Goal: Task Accomplishment & Management: Manage account settings

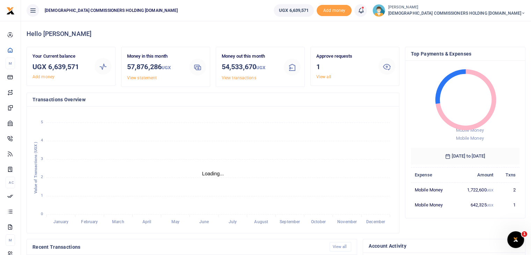
click at [518, 12] on span "[DEMOGRAPHIC_DATA] COMMISSIONERS HOLDING [DOMAIN_NAME]" at bounding box center [457, 13] width 138 height 6
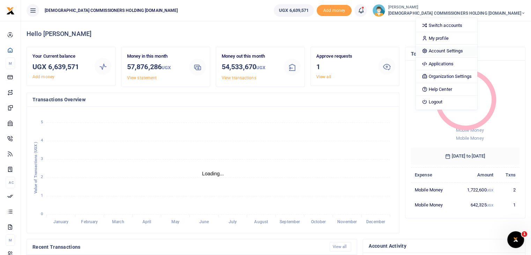
click at [477, 51] on link "Account Settings" at bounding box center [446, 51] width 61 height 10
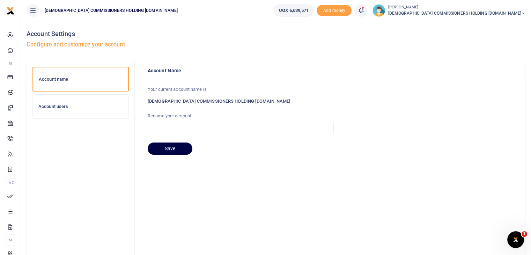
click at [59, 107] on h6 "Account users" at bounding box center [80, 107] width 85 height 6
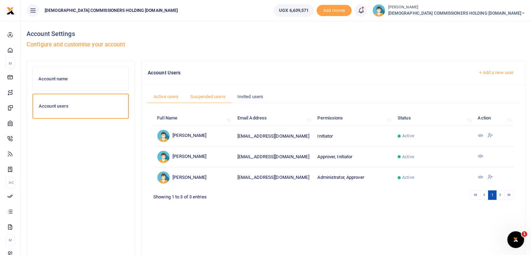
click at [214, 98] on link "Suspended users" at bounding box center [207, 96] width 47 height 13
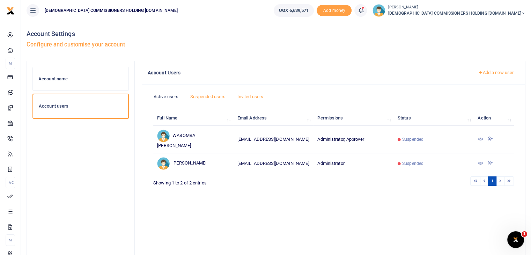
click at [252, 97] on link "Invited users" at bounding box center [251, 96] width 38 height 13
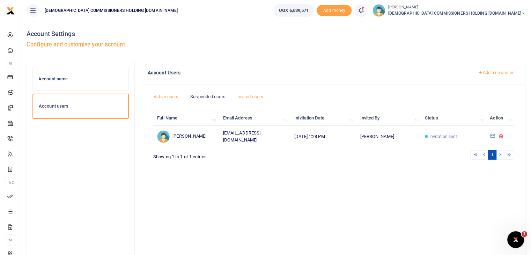
click at [168, 96] on link "Active users" at bounding box center [166, 96] width 37 height 13
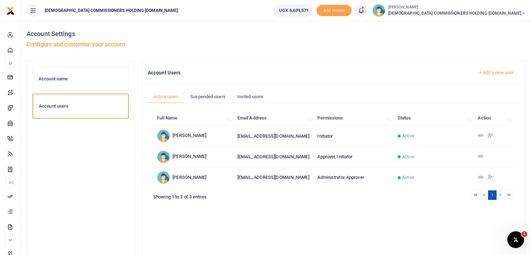
click at [408, 175] on span "Active" at bounding box center [408, 177] width 12 height 6
click at [480, 176] on icon at bounding box center [481, 177] width 6 height 6
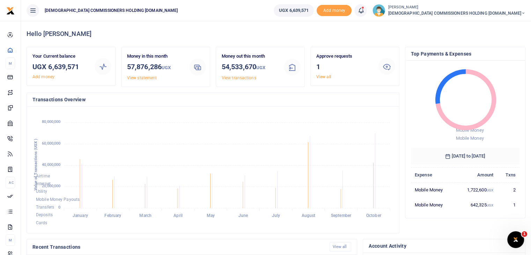
click at [519, 7] on small "[PERSON_NAME]" at bounding box center [457, 8] width 138 height 6
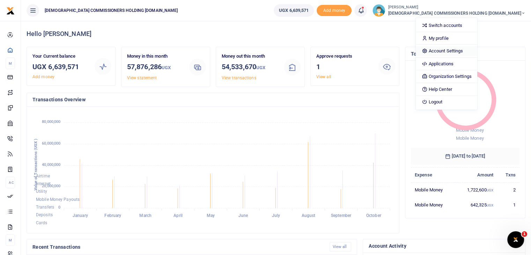
click at [477, 49] on link "Account Settings" at bounding box center [446, 51] width 61 height 10
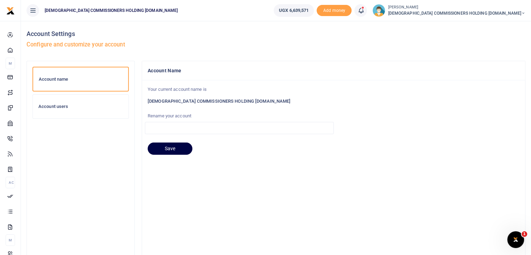
click at [60, 107] on h6 "Account users" at bounding box center [80, 107] width 85 height 6
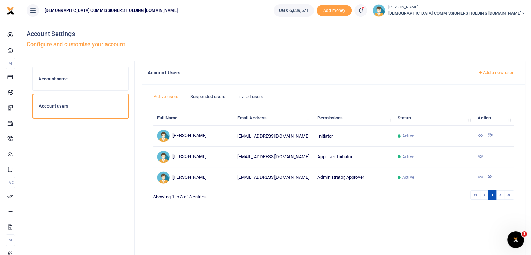
click at [490, 135] on icon at bounding box center [491, 135] width 6 height 6
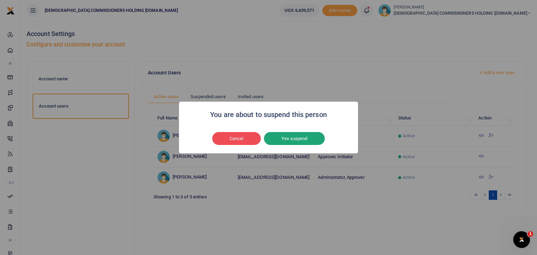
click at [301, 142] on button "Yes suspend" at bounding box center [294, 138] width 61 height 13
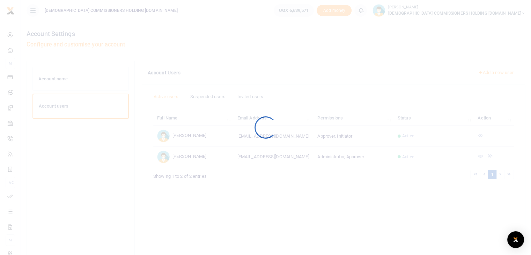
click at [491, 73] on div at bounding box center [265, 127] width 531 height 255
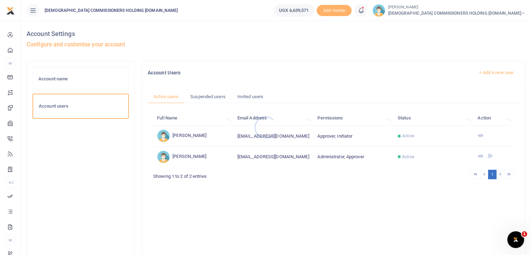
click at [497, 73] on div at bounding box center [265, 127] width 531 height 255
click at [491, 73] on link "Add a new user" at bounding box center [496, 73] width 48 height 12
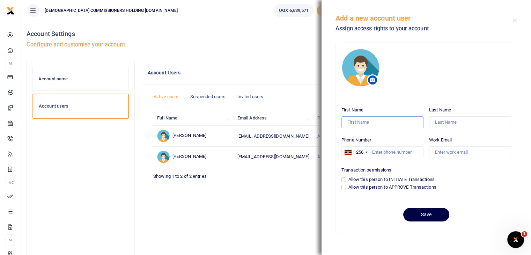
click at [361, 120] on input "First Name" at bounding box center [383, 122] width 82 height 12
type input "Pamela"
click at [455, 122] on input "Last Name" at bounding box center [470, 122] width 82 height 12
type input "Kalembe"
click at [378, 150] on input "Phone Number" at bounding box center [383, 152] width 82 height 12
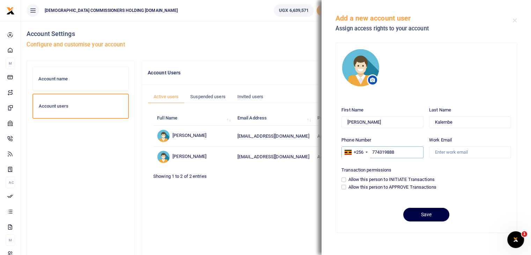
type input "774319888"
click at [450, 154] on input "Work Email" at bounding box center [470, 152] width 82 height 12
type input "pkalembe@cchcl.com"
click at [344, 180] on input "Allow this person to INITIATE Transactions" at bounding box center [344, 179] width 5 height 5
checkbox input "true"
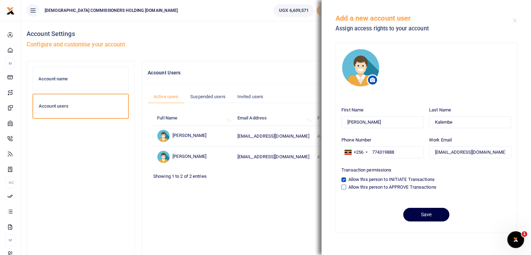
click at [344, 188] on input "Allow this person to APPROVE Transactions" at bounding box center [344, 187] width 5 height 5
checkbox input "true"
click at [418, 216] on button "Save" at bounding box center [426, 215] width 46 height 14
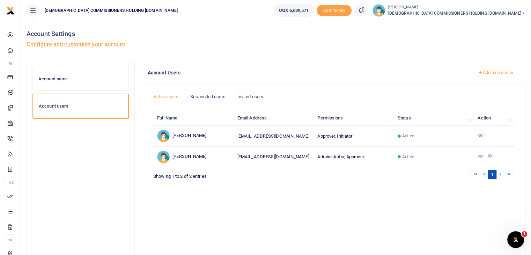
click at [522, 13] on icon at bounding box center [523, 13] width 4 height 5
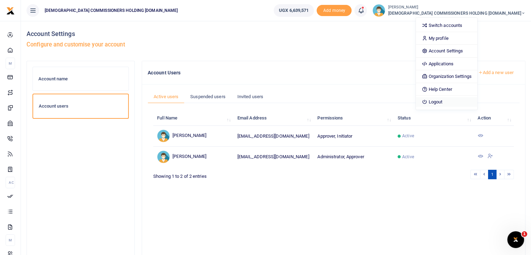
click at [477, 100] on link "Logout" at bounding box center [446, 102] width 61 height 10
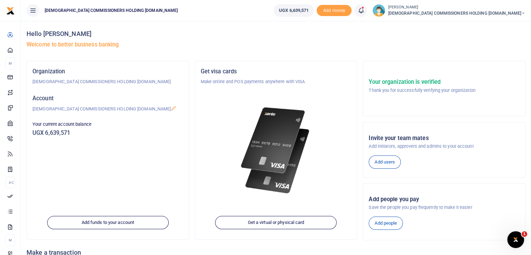
click at [523, 11] on icon at bounding box center [523, 13] width 4 height 5
click at [446, 36] on h4 "Hello Pamela Kalembe" at bounding box center [276, 34] width 499 height 8
click at [523, 12] on icon at bounding box center [523, 13] width 4 height 5
click at [429, 41] on div "Hello Pamela Kalembe Welcome to better business banking" at bounding box center [276, 41] width 499 height 40
click at [483, 12] on span "[DEMOGRAPHIC_DATA] COMMISSIONERS HOLDING [DOMAIN_NAME]" at bounding box center [457, 13] width 138 height 6
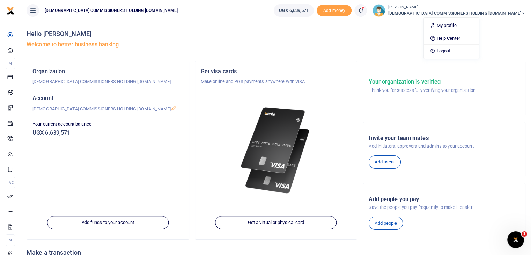
click at [401, 54] on div "Hello Pamela Kalembe Welcome to better business banking" at bounding box center [276, 41] width 499 height 40
click at [521, 14] on span "[DEMOGRAPHIC_DATA] COMMISSIONERS HOLDING [DOMAIN_NAME]" at bounding box center [457, 13] width 138 height 6
click at [479, 51] on link "Logout" at bounding box center [451, 51] width 55 height 10
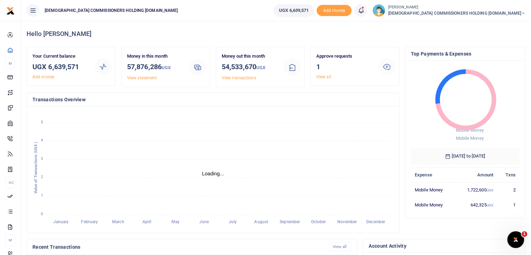
scroll to position [6, 6]
click at [518, 16] on span "[DEMOGRAPHIC_DATA] COMMISSIONERS HOLDING [DOMAIN_NAME]" at bounding box center [457, 13] width 138 height 6
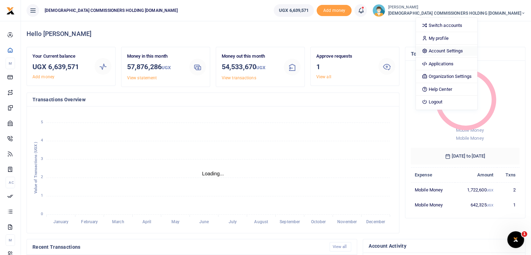
click at [477, 50] on link "Account Settings" at bounding box center [446, 51] width 61 height 10
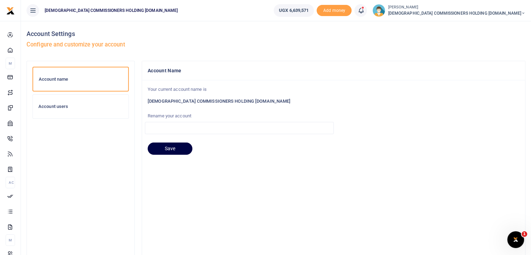
click at [72, 106] on h6 "Account users" at bounding box center [80, 107] width 85 height 6
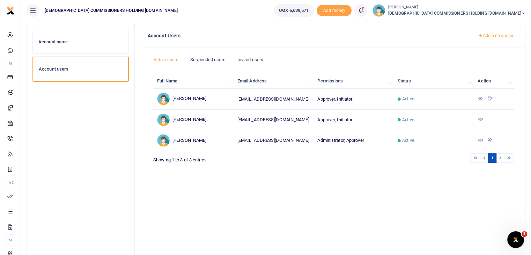
scroll to position [38, 0]
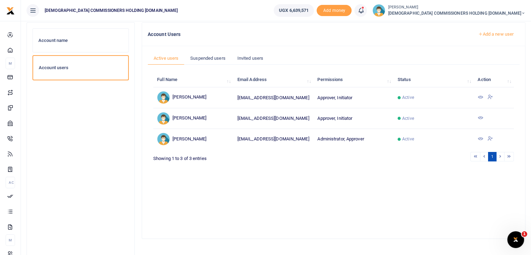
click at [499, 33] on link "Add a new user" at bounding box center [496, 34] width 48 height 12
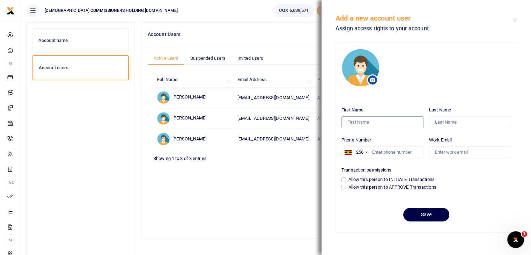
click at [367, 120] on input "First Name" at bounding box center [383, 122] width 82 height 12
type input "Robert"
click at [441, 124] on input "Last Name" at bounding box center [470, 122] width 82 height 12
type input "Wabomba"
click at [388, 151] on input "Phone Number" at bounding box center [383, 152] width 82 height 12
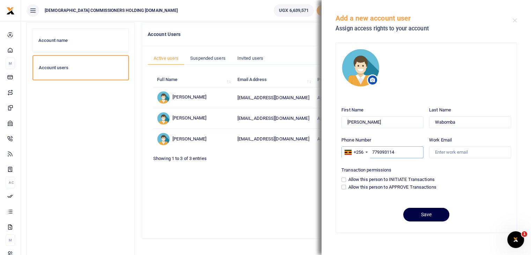
type input "779393114"
click at [454, 151] on input "Work Email" at bounding box center [470, 152] width 82 height 12
type input "rwabomba@cchcl.com"
click at [345, 179] on input "Allow this person to INITIATE Transactions" at bounding box center [344, 179] width 5 height 5
checkbox input "true"
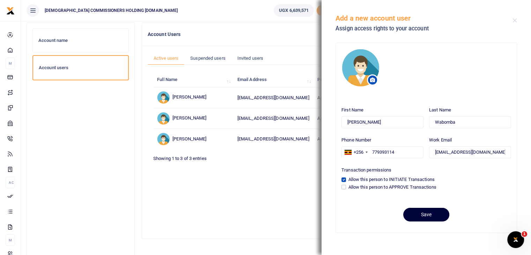
click at [426, 214] on button "Save" at bounding box center [426, 215] width 46 height 14
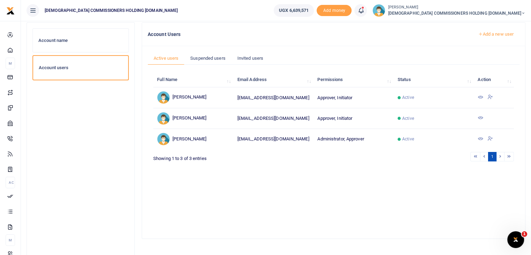
click at [492, 33] on link "Add a new user" at bounding box center [496, 34] width 48 height 12
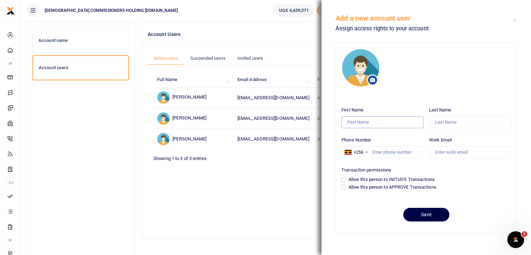
click at [372, 121] on input "First Name" at bounding box center [383, 122] width 82 height 12
type input "Jasper"
click at [446, 121] on input "Last Name" at bounding box center [470, 122] width 82 height 12
type input "Tumuhimbise"
click at [379, 153] on input "Phone Number" at bounding box center [383, 152] width 82 height 12
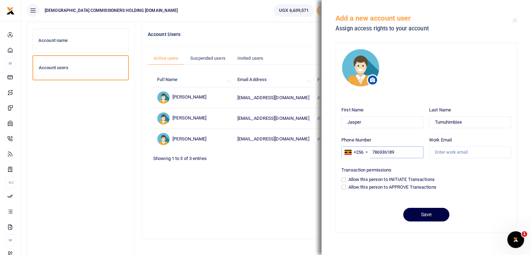
type input "786936189"
click at [455, 152] on input "Work Email" at bounding box center [470, 152] width 82 height 12
type input "r"
type input "jtumuhimbise@cchcl.com"
click at [345, 185] on input "Allow this person to APPROVE Transactions" at bounding box center [344, 187] width 5 height 5
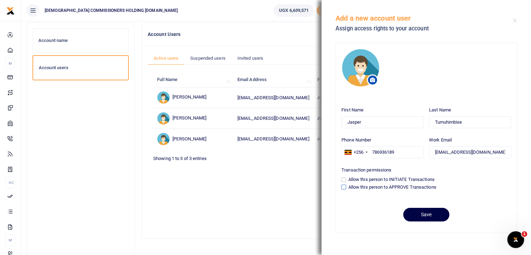
checkbox input "true"
click at [344, 180] on input "Allow this person to INITIATE Transactions" at bounding box center [344, 179] width 5 height 5
click at [344, 179] on input "Allow this person to INITIATE Transactions" at bounding box center [344, 179] width 5 height 5
checkbox input "false"
click at [433, 215] on button "Save" at bounding box center [426, 215] width 46 height 14
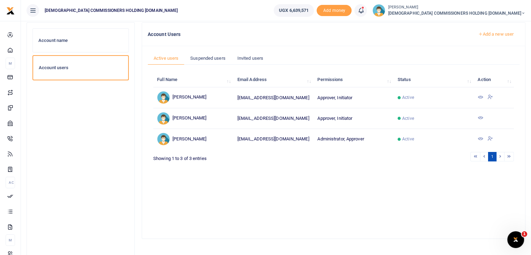
click at [480, 138] on icon at bounding box center [481, 139] width 6 height 6
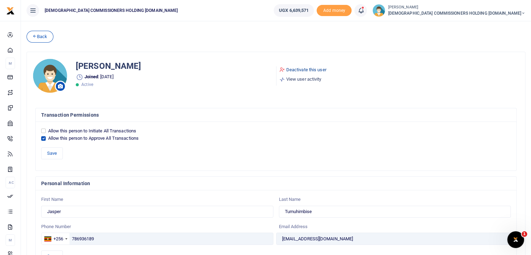
click at [312, 69] on link "Deactivate this user" at bounding box center [302, 69] width 47 height 7
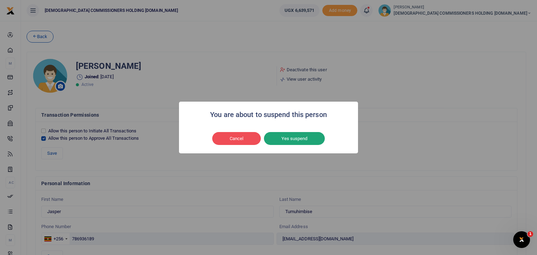
click at [287, 140] on button "Yes suspend" at bounding box center [294, 138] width 61 height 13
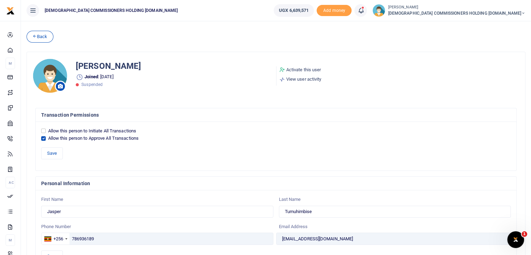
click at [503, 12] on span "[DEMOGRAPHIC_DATA] COMMISSIONERS HOLDING [DOMAIN_NAME]" at bounding box center [457, 13] width 138 height 6
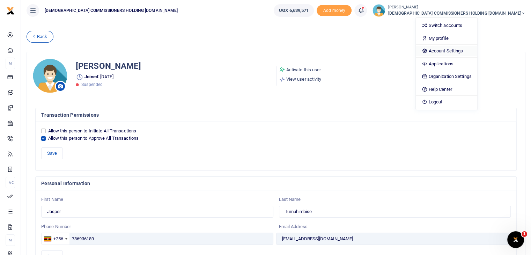
click at [477, 49] on link "Account Settings" at bounding box center [446, 51] width 61 height 10
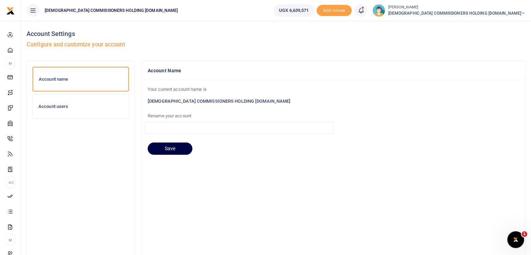
click at [79, 104] on h6 "Account users" at bounding box center [80, 107] width 85 height 6
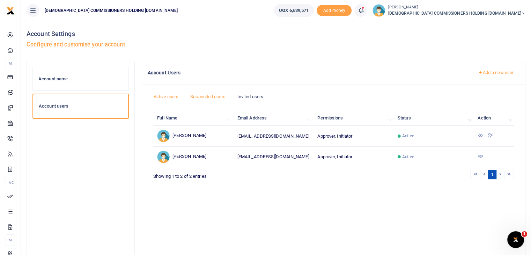
click at [213, 98] on link "Suspended users" at bounding box center [207, 96] width 47 height 13
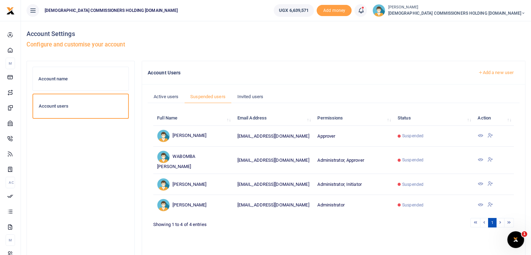
click at [71, 79] on h6 "Account name" at bounding box center [80, 79] width 85 height 6
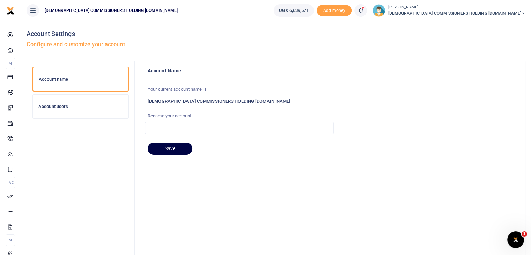
click at [506, 12] on span "CHURCH COMMISSIONERS HOLDING CO.LTD" at bounding box center [457, 13] width 138 height 6
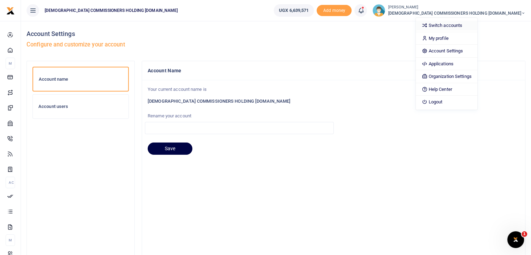
click at [477, 26] on link "Switch accounts" at bounding box center [446, 26] width 61 height 10
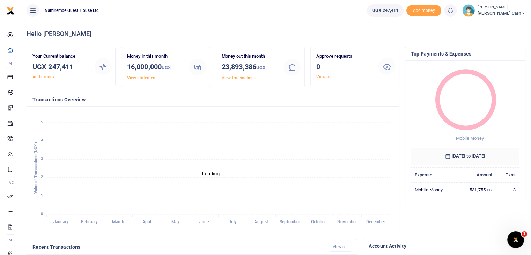
scroll to position [6, 6]
click at [514, 14] on span "[PERSON_NAME] Cash" at bounding box center [502, 13] width 48 height 6
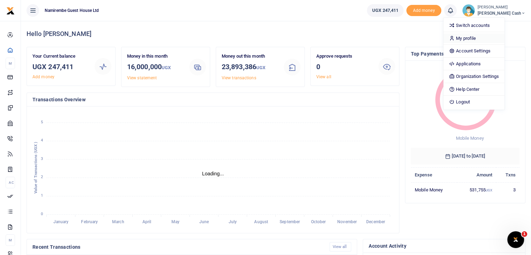
click at [488, 38] on link "My profile" at bounding box center [474, 39] width 61 height 10
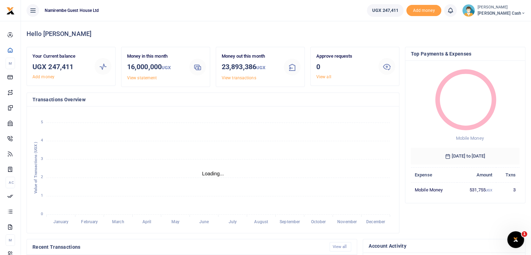
click at [511, 12] on span "Petty Cash" at bounding box center [502, 13] width 48 height 6
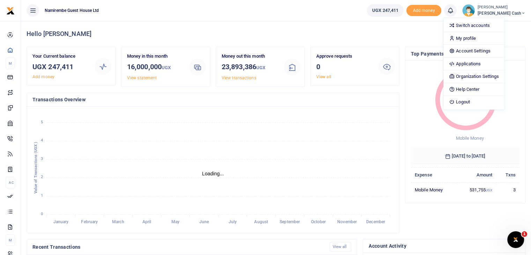
click at [346, 8] on ul "Namirembe Guest House Ltd" at bounding box center [191, 10] width 341 height 21
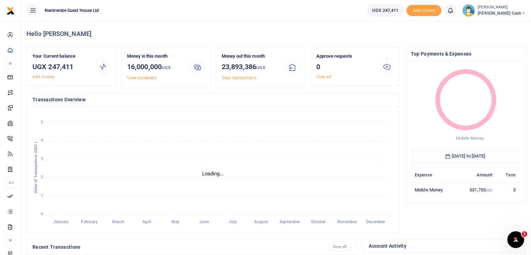
click at [511, 15] on span "Petty Cash" at bounding box center [502, 13] width 48 height 6
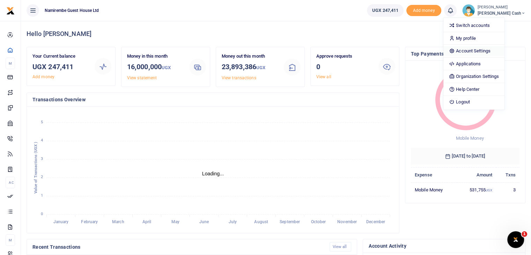
click at [484, 51] on link "Account Settings" at bounding box center [474, 51] width 61 height 10
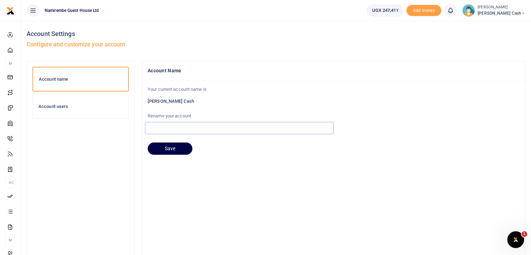
click at [168, 125] on input "text" at bounding box center [239, 128] width 189 height 12
type input "Namirembe Operations"
click at [176, 151] on button "Save" at bounding box center [170, 149] width 45 height 13
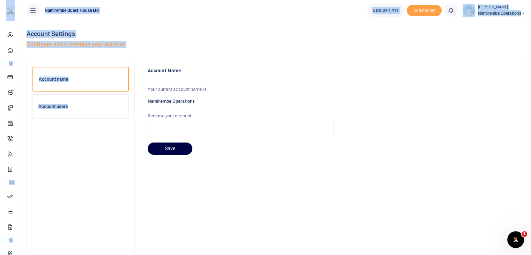
click at [77, 158] on div "Account name Account users" at bounding box center [80, 173] width 96 height 213
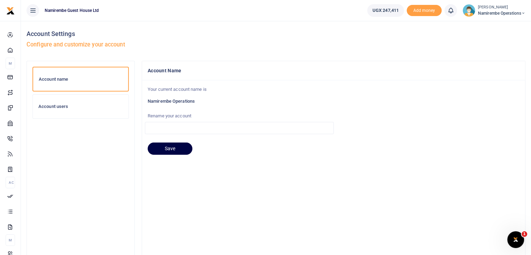
click at [59, 107] on h6 "Account users" at bounding box center [80, 107] width 85 height 6
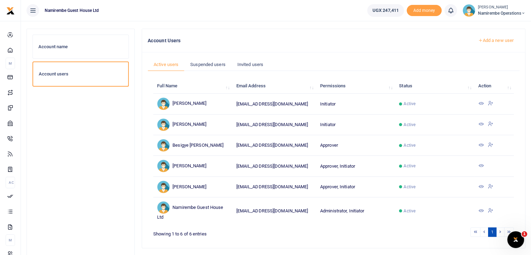
scroll to position [29, 0]
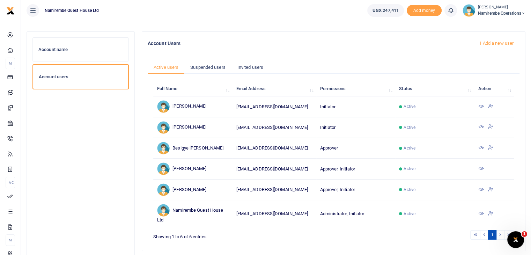
click at [489, 105] on icon at bounding box center [491, 106] width 6 height 6
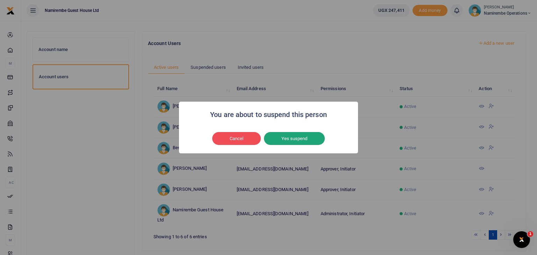
click at [302, 141] on button "Yes suspend" at bounding box center [294, 138] width 61 height 13
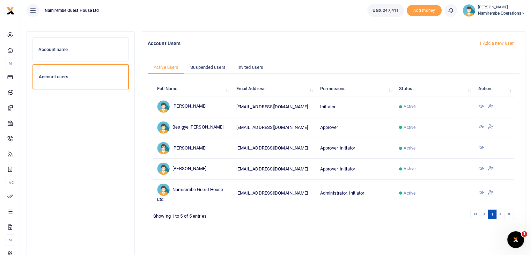
click at [491, 105] on icon at bounding box center [491, 106] width 6 height 6
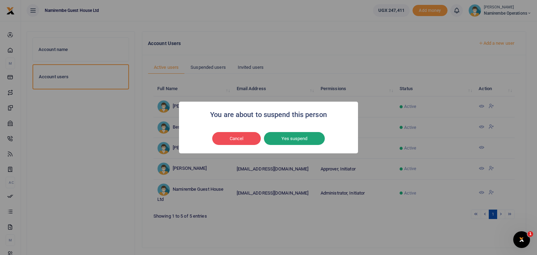
click at [300, 139] on button "Yes suspend" at bounding box center [294, 138] width 61 height 13
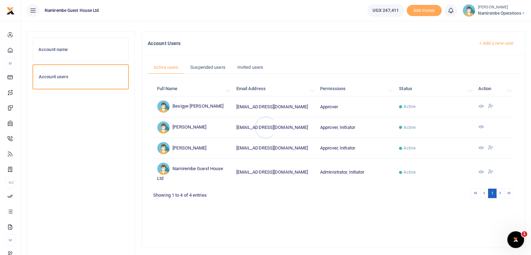
click at [491, 105] on div at bounding box center [265, 127] width 531 height 255
click at [490, 105] on icon at bounding box center [491, 106] width 6 height 6
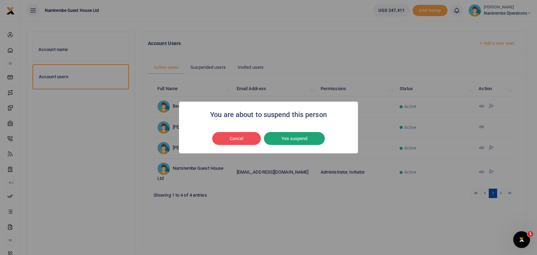
click at [293, 139] on button "Yes suspend" at bounding box center [294, 138] width 61 height 13
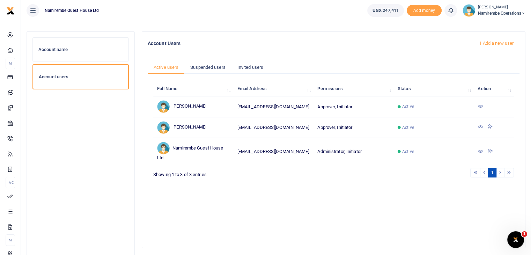
click at [490, 123] on icon at bounding box center [491, 126] width 6 height 6
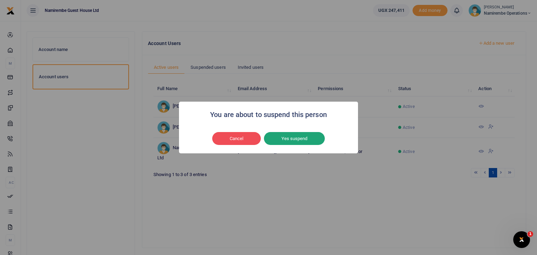
click at [303, 138] on button "Yes suspend" at bounding box center [294, 138] width 61 height 13
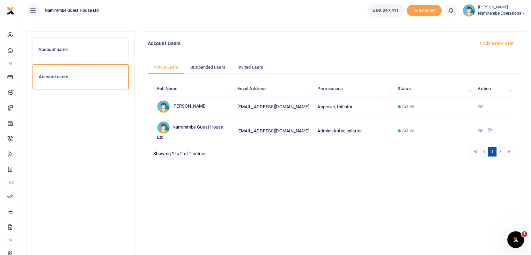
click at [491, 130] on icon at bounding box center [491, 130] width 6 height 6
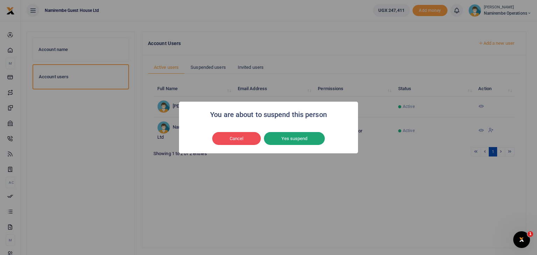
click at [289, 141] on button "Yes suspend" at bounding box center [294, 138] width 61 height 13
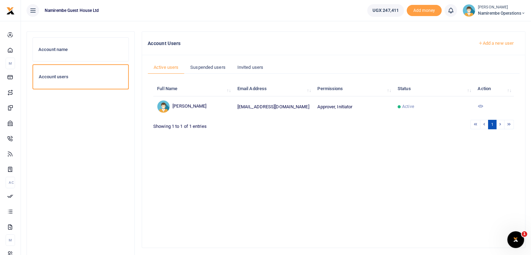
click at [495, 43] on link "Add a new user" at bounding box center [496, 43] width 48 height 12
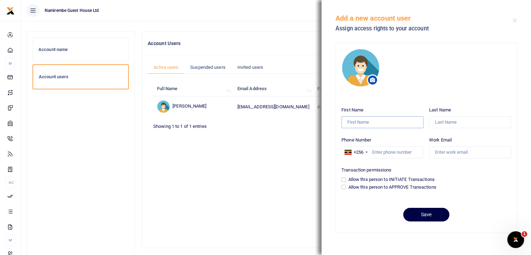
click at [388, 122] on input "First Name" at bounding box center [383, 122] width 82 height 12
type input "Pamela"
click at [452, 122] on input "Last Name" at bounding box center [470, 122] width 82 height 12
type input "Kalembe"
click at [402, 154] on input "Phone Number" at bounding box center [383, 152] width 82 height 12
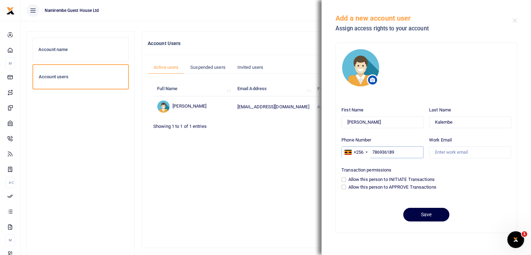
type input "786936189"
click at [450, 153] on input "Work Email" at bounding box center [470, 152] width 82 height 12
type input "[EMAIL_ADDRESS][DOMAIN_NAME]"
click at [343, 181] on input "Allow this person to INITIATE Transactions" at bounding box center [344, 179] width 5 height 5
checkbox input "true"
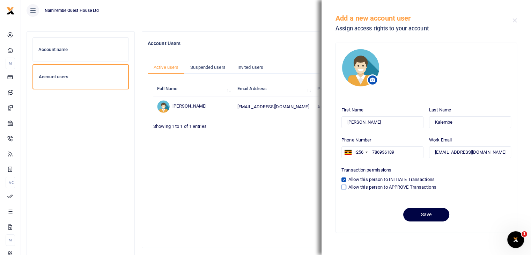
click at [343, 187] on input "Allow this person to APPROVE Transactions" at bounding box center [344, 187] width 5 height 5
checkbox input "true"
click at [422, 218] on button "Save" at bounding box center [426, 215] width 46 height 14
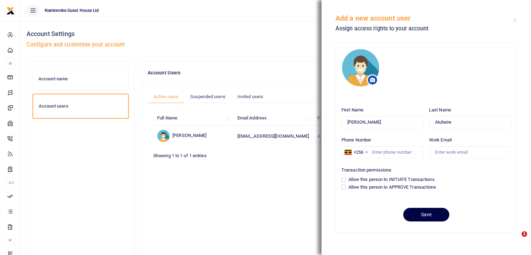
type input "Atuheire"
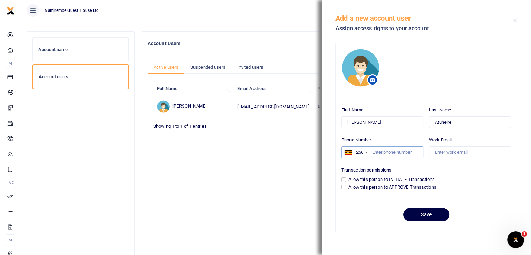
click at [373, 154] on input "Phone Number" at bounding box center [383, 152] width 82 height 12
click at [261, 180] on div "Full Name Email Address Permissions Status Action Pamela Kalembe pkalembe@cchcl…" at bounding box center [333, 157] width 361 height 157
click at [513, 22] on button "Close" at bounding box center [515, 20] width 5 height 5
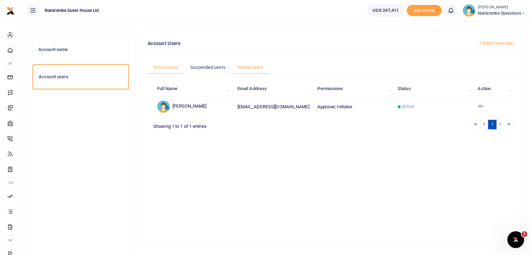
click at [249, 68] on link "Invited users" at bounding box center [251, 67] width 38 height 13
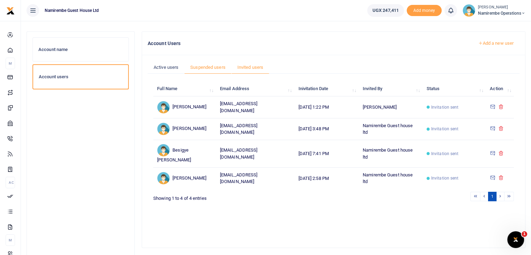
click at [209, 65] on link "Suspended users" at bounding box center [207, 67] width 47 height 13
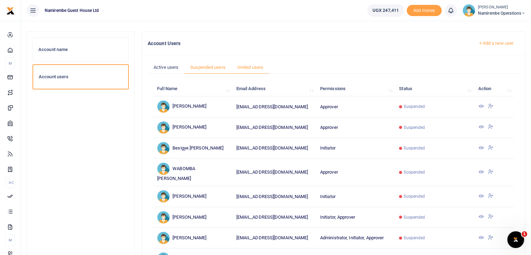
click at [239, 66] on link "Invited users" at bounding box center [251, 67] width 38 height 13
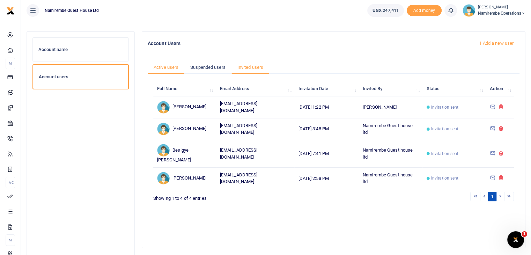
click at [166, 67] on link "Active users" at bounding box center [166, 67] width 37 height 13
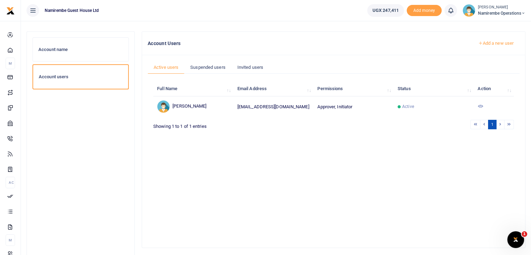
click at [494, 41] on link "Add a new user" at bounding box center [496, 43] width 48 height 12
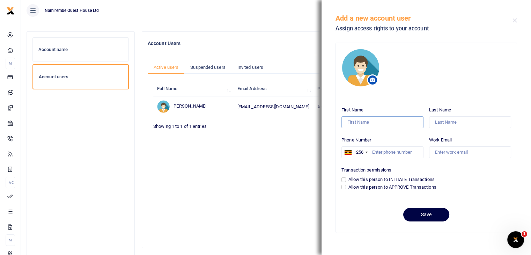
click at [363, 123] on input "First Name" at bounding box center [383, 122] width 82 height 12
type input "Jasper"
click at [462, 124] on input "Last Name" at bounding box center [470, 122] width 82 height 12
type input "Tumuhimbise"
click at [401, 156] on input "Phone Number" at bounding box center [383, 152] width 82 height 12
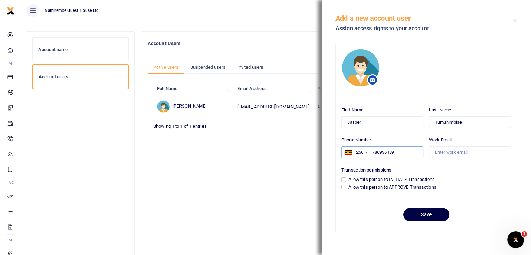
type input "786936189"
click at [454, 153] on input "Work Email" at bounding box center [470, 152] width 82 height 12
type input "jtumuhimbise@cchcl.com"
click at [344, 185] on input "Allow this person to APPROVE Transactions" at bounding box center [344, 187] width 5 height 5
checkbox input "true"
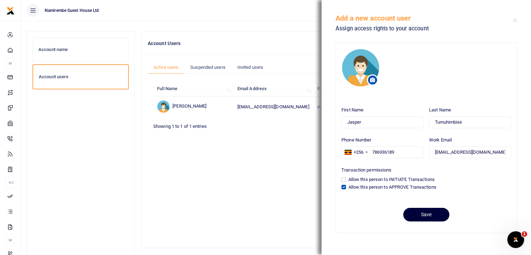
click at [421, 217] on button "Save" at bounding box center [426, 215] width 46 height 14
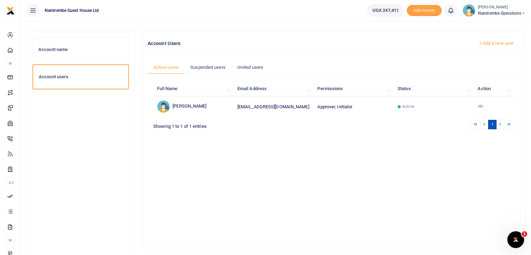
click at [511, 12] on span "Namirembe Operations" at bounding box center [502, 13] width 48 height 6
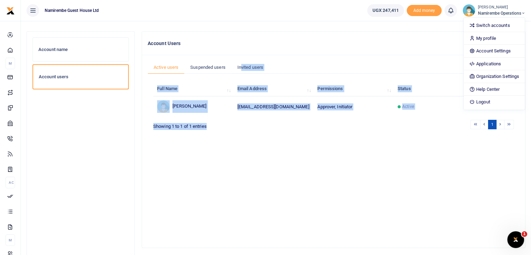
drag, startPoint x: 207, startPoint y: 204, endPoint x: 242, endPoint y: 65, distance: 143.8
click at [242, 65] on div "Active users Suspended users Invited users Full Name Email Address Permissions …" at bounding box center [333, 151] width 383 height 193
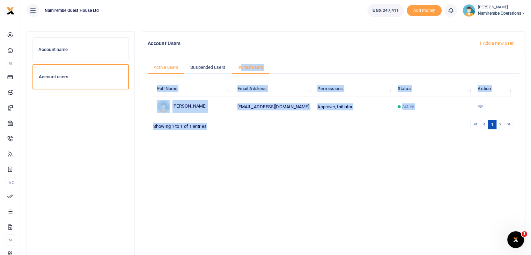
click at [242, 65] on link "Invited users" at bounding box center [251, 67] width 38 height 13
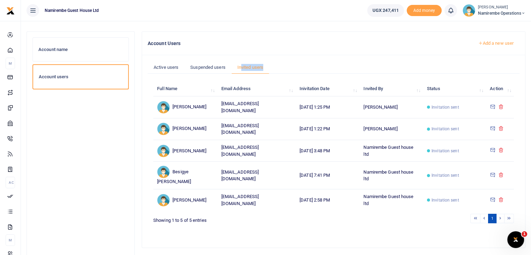
click at [494, 44] on link "Add a new user" at bounding box center [496, 43] width 48 height 12
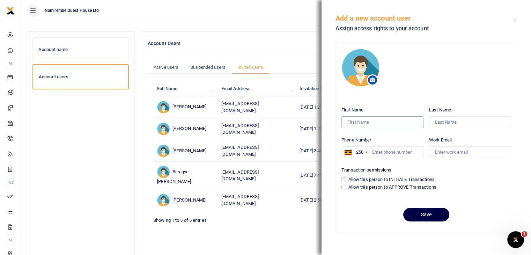
click at [369, 121] on input "First Name" at bounding box center [383, 122] width 82 height 12
type input "Marion"
click at [440, 122] on input "Last Name" at bounding box center [470, 122] width 82 height 12
type input "Atuheire"
click at [378, 153] on input "Phone Number" at bounding box center [383, 152] width 82 height 12
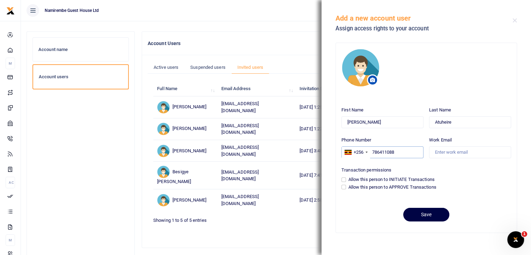
type input "786411088"
click at [446, 151] on input "Work Email" at bounding box center [470, 152] width 82 height 12
type input "matuheire@cchcl.com"
click at [344, 179] on input "Allow this person to INITIATE Transactions" at bounding box center [344, 179] width 5 height 5
checkbox input "true"
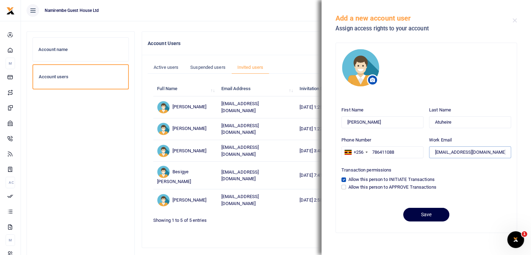
click at [470, 152] on input "matuheire@cchcl.com" at bounding box center [470, 152] width 82 height 12
type input "matuheire@namirembegh.com"
click at [430, 214] on button "Save" at bounding box center [426, 215] width 46 height 14
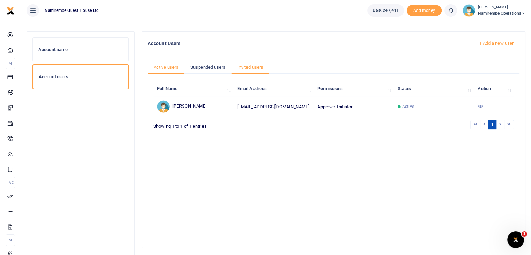
click at [255, 67] on link "Invited users" at bounding box center [251, 67] width 38 height 13
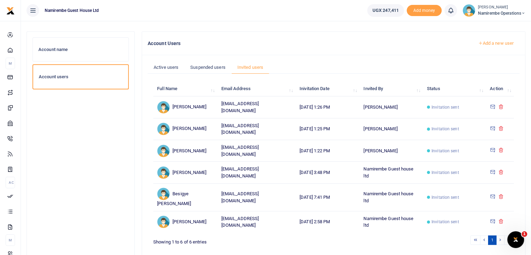
click at [490, 42] on link "Add a new user" at bounding box center [496, 43] width 48 height 12
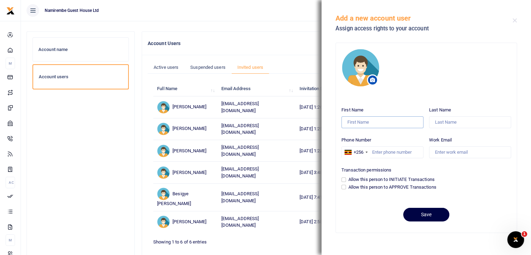
click at [371, 124] on input "First Name" at bounding box center [383, 122] width 82 height 12
type input "Patience"
click at [439, 123] on input "Last Name" at bounding box center [470, 122] width 82 height 12
type input "Aryatuha"
click at [389, 153] on input "Phone Number" at bounding box center [383, 152] width 82 height 12
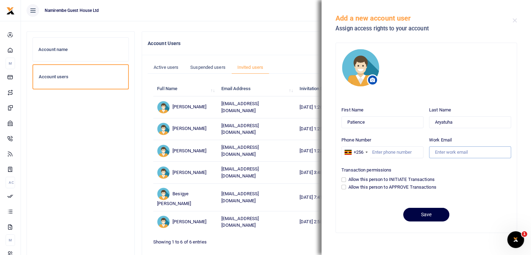
click at [459, 154] on input "Work Email" at bounding box center [470, 152] width 82 height 12
type input "[EMAIL_ADDRESS][DOMAIN_NAME]"
click at [393, 150] on input "Phone Number" at bounding box center [383, 152] width 82 height 12
type input "785063610"
click at [345, 187] on input "Allow this person to APPROVE Transactions" at bounding box center [344, 187] width 5 height 5
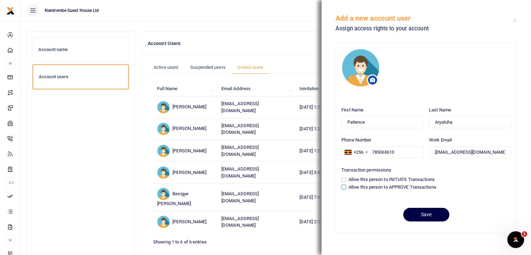
checkbox input "true"
click at [432, 214] on button "Save" at bounding box center [426, 215] width 46 height 14
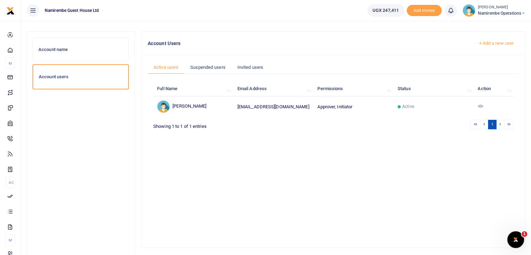
click at [224, 194] on div "Full Name Email Address Permissions Status Action [PERSON_NAME] [EMAIL_ADDRESS]…" at bounding box center [333, 157] width 361 height 157
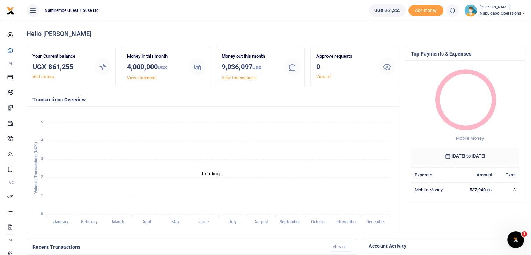
click at [511, 13] on span "Nabugabo operations" at bounding box center [503, 13] width 46 height 6
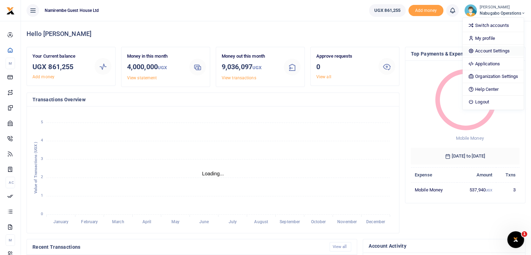
click at [484, 51] on link "Account Settings" at bounding box center [493, 51] width 61 height 10
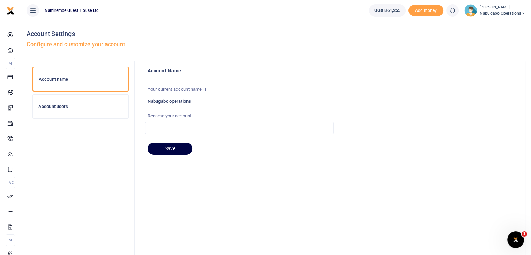
click at [56, 108] on h6 "Account users" at bounding box center [80, 107] width 85 height 6
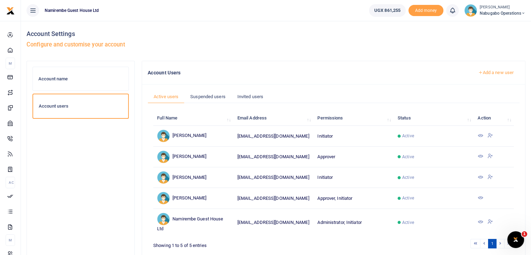
click at [488, 155] on icon at bounding box center [491, 156] width 6 height 6
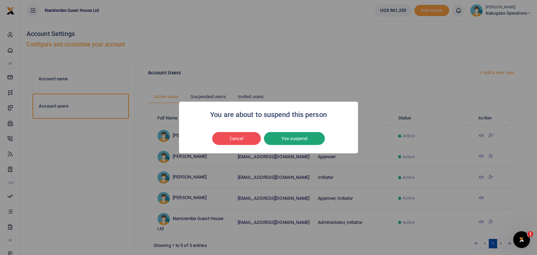
click at [288, 139] on button "Yes suspend" at bounding box center [294, 138] width 61 height 13
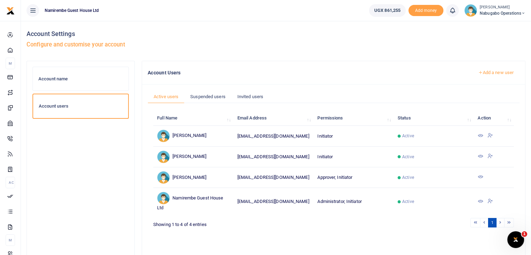
click at [488, 200] on icon at bounding box center [491, 201] width 6 height 6
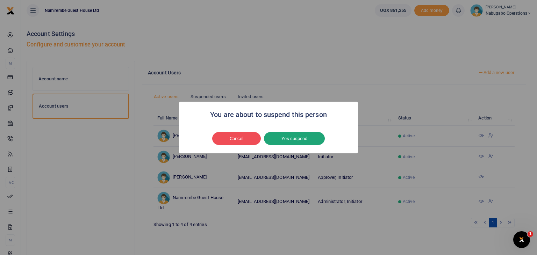
click at [292, 140] on button "Yes suspend" at bounding box center [294, 138] width 61 height 13
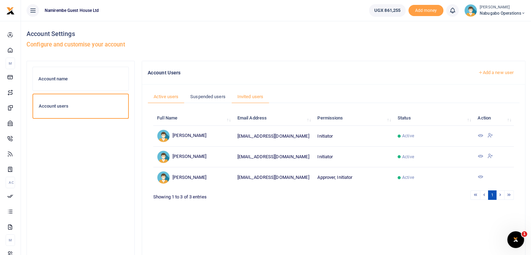
click at [257, 95] on link "Invited users" at bounding box center [251, 96] width 38 height 13
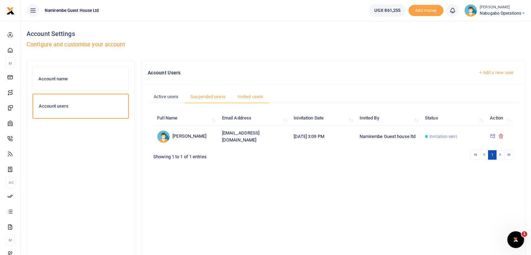
click at [204, 97] on link "Suspended users" at bounding box center [207, 96] width 47 height 13
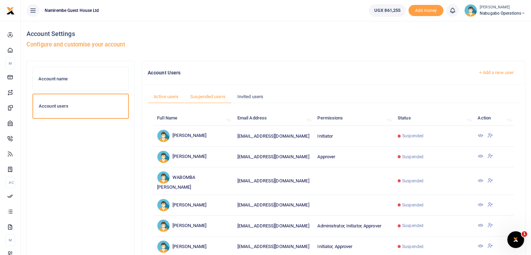
click at [167, 98] on link "Active users" at bounding box center [166, 96] width 37 height 13
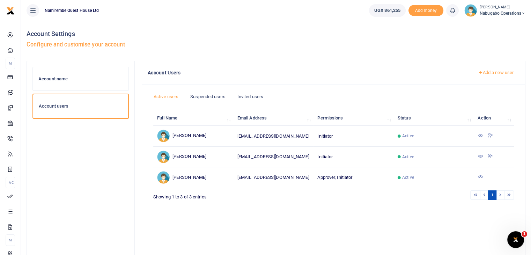
click at [503, 74] on link "Add a new user" at bounding box center [496, 73] width 48 height 12
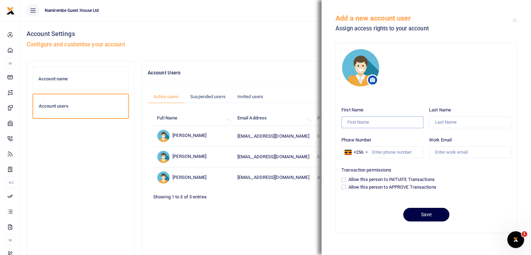
click at [373, 118] on input "First Name" at bounding box center [383, 122] width 82 height 12
type input "Pamela"
click at [451, 122] on input "Last Name" at bounding box center [470, 122] width 82 height 12
type input "Kalembe"
click at [389, 152] on input "Phone Number" at bounding box center [383, 152] width 82 height 12
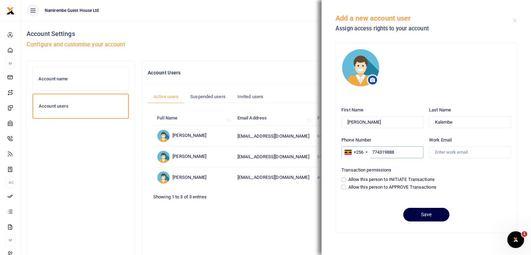
type input "774319888"
click at [461, 153] on input "Work Email" at bounding box center [470, 152] width 82 height 12
type input "pkalembe@cchcl.com"
click at [343, 187] on input "Allow this person to APPROVE Transactions" at bounding box center [344, 187] width 5 height 5
checkbox input "true"
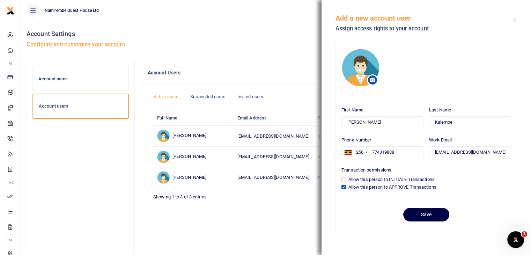
click at [343, 176] on div "Allow this person to INITIATE Transactions" at bounding box center [427, 179] width 170 height 7
click at [343, 180] on input "Allow this person to INITIATE Transactions" at bounding box center [344, 179] width 5 height 5
checkbox input "true"
click at [439, 212] on button "Save" at bounding box center [426, 215] width 46 height 14
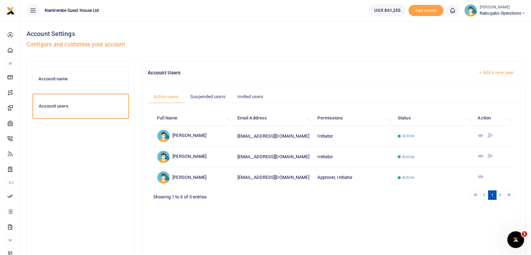
click at [490, 72] on link "Add a new user" at bounding box center [496, 73] width 48 height 12
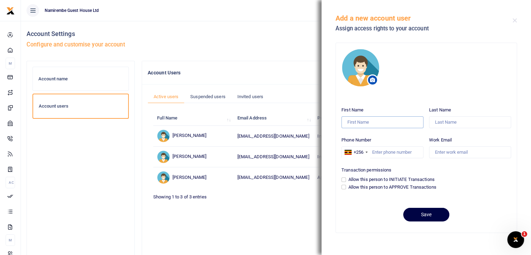
click at [378, 121] on input "First Name" at bounding box center [383, 122] width 82 height 12
type input "Robert"
click at [444, 121] on input "Last Name" at bounding box center [470, 122] width 82 height 12
type input "Wabomba"
click at [388, 154] on input "Phone Number" at bounding box center [383, 152] width 82 height 12
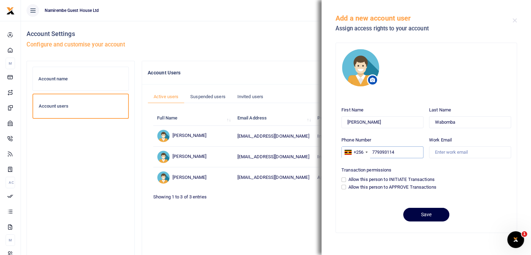
type input "779393114"
click at [460, 151] on input "Work Email" at bounding box center [470, 152] width 82 height 12
type input "rwabomba@cchcl.com"
click at [345, 185] on input "Allow this person to APPROVE Transactions" at bounding box center [344, 187] width 5 height 5
checkbox input "true"
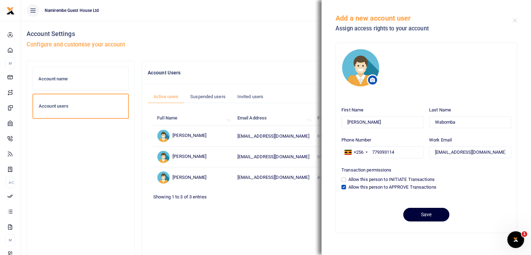
click at [423, 216] on button "Save" at bounding box center [426, 215] width 46 height 14
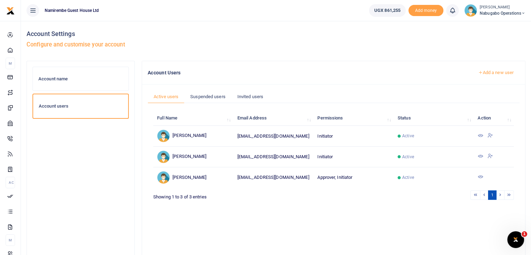
click at [506, 72] on link "Add a new user" at bounding box center [496, 73] width 48 height 12
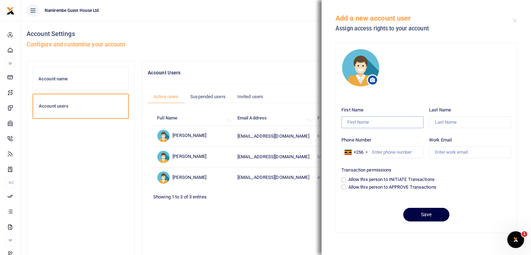
click at [376, 119] on input "First Name" at bounding box center [383, 122] width 82 height 12
type input "Jasper"
click at [442, 122] on input "Last Name" at bounding box center [470, 122] width 82 height 12
type input "Tumuhimbise"
click at [404, 152] on input "Phone Number" at bounding box center [383, 152] width 82 height 12
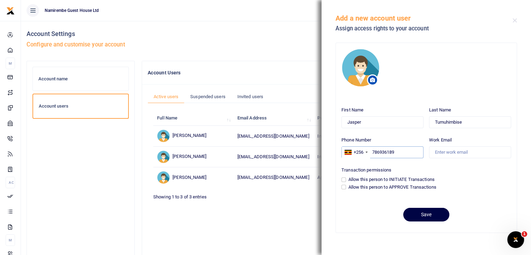
type input "786936189"
click at [449, 149] on input "Work Email" at bounding box center [470, 152] width 82 height 12
type input "jtumuhimbise@cchcl.com"
click at [345, 186] on input "Allow this person to APPROVE Transactions" at bounding box center [344, 187] width 5 height 5
checkbox input "true"
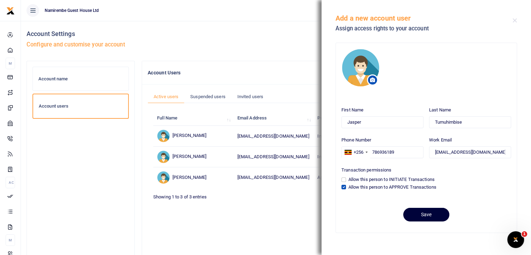
click at [419, 219] on button "Save" at bounding box center [426, 215] width 46 height 14
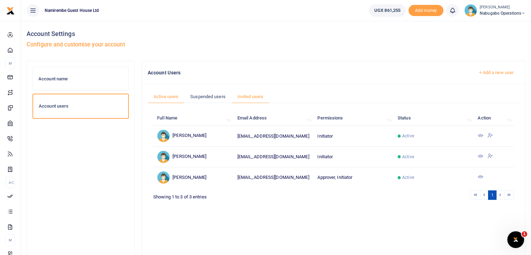
click at [248, 96] on link "Invited users" at bounding box center [251, 96] width 38 height 13
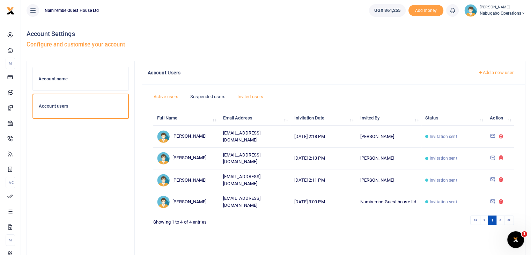
click at [165, 94] on link "Active users" at bounding box center [166, 96] width 37 height 13
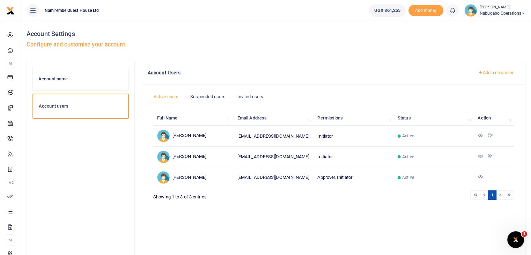
click at [492, 156] on icon at bounding box center [491, 156] width 6 height 6
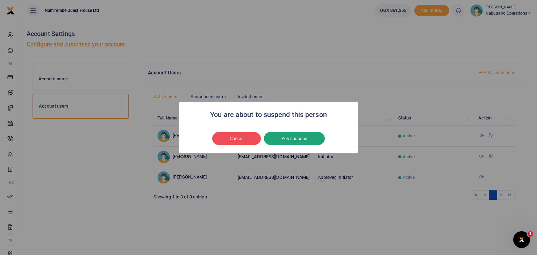
click at [300, 137] on button "Yes suspend" at bounding box center [294, 138] width 61 height 13
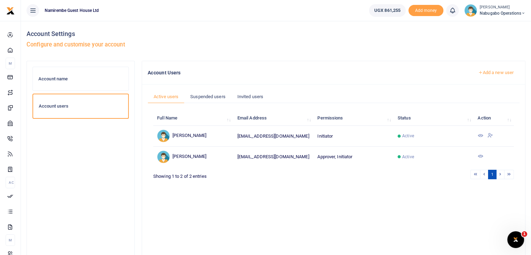
click at [512, 14] on span "Nabugabo operations" at bounding box center [503, 13] width 46 height 6
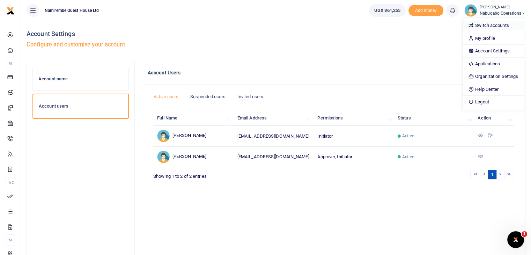
click at [502, 26] on link "Switch accounts" at bounding box center [493, 26] width 61 height 10
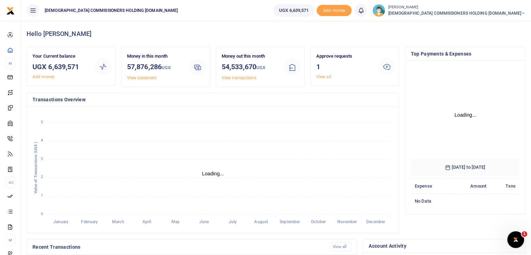
scroll to position [93, 103]
click at [514, 16] on span "[DEMOGRAPHIC_DATA] COMMISSIONERS HOLDING [DOMAIN_NAME]" at bounding box center [457, 13] width 138 height 6
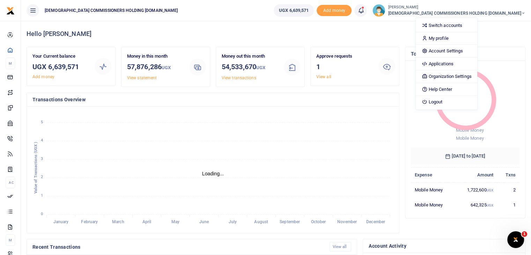
scroll to position [6, 6]
click at [477, 49] on link "Account Settings" at bounding box center [446, 51] width 61 height 10
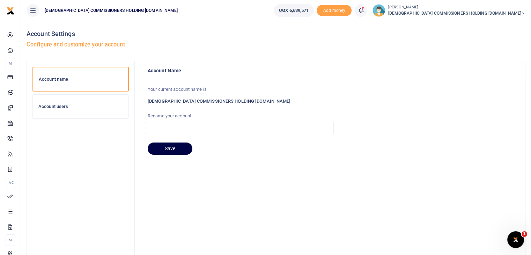
click at [53, 107] on h6 "Account users" at bounding box center [80, 107] width 85 height 6
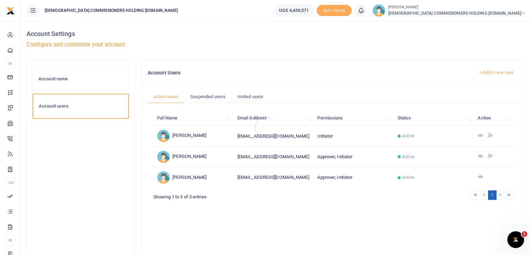
click at [59, 75] on div at bounding box center [265, 127] width 531 height 255
click at [59, 78] on h6 "Account name" at bounding box center [80, 79] width 85 height 6
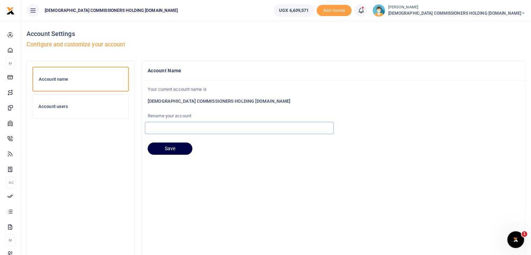
click at [175, 129] on input "text" at bounding box center [239, 128] width 189 height 12
type input "[DEMOGRAPHIC_DATA] Commissioners"
click at [173, 149] on button "Save" at bounding box center [170, 149] width 45 height 13
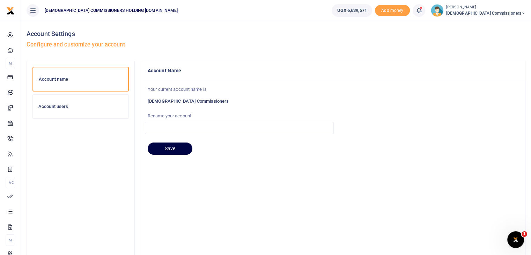
click at [514, 15] on span "[DEMOGRAPHIC_DATA] Commissioners" at bounding box center [485, 13] width 79 height 6
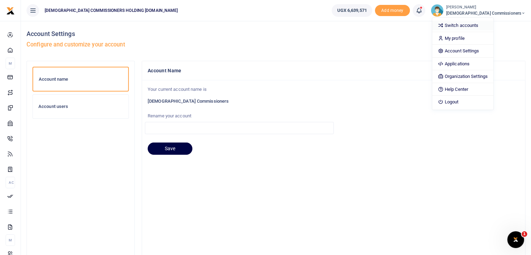
click at [493, 26] on link "Switch accounts" at bounding box center [462, 26] width 61 height 10
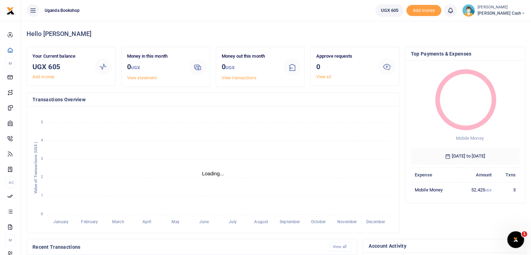
scroll to position [6, 6]
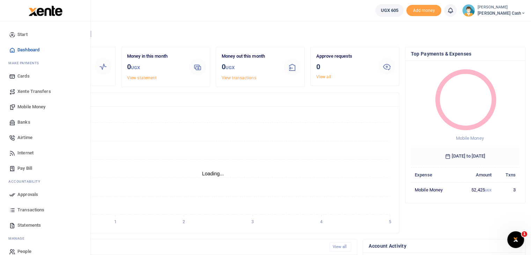
click at [30, 94] on span "Xente Transfers" at bounding box center [34, 91] width 34 height 7
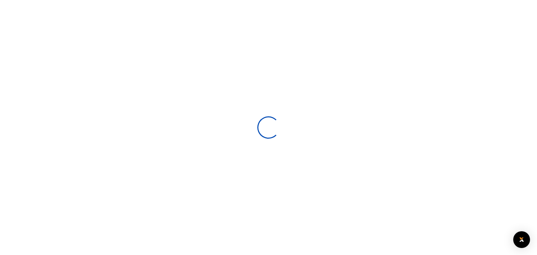
select select
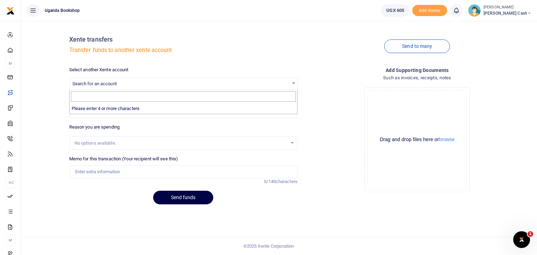
click at [110, 86] on span "Search for an account" at bounding box center [94, 83] width 44 height 5
click at [311, 38] on div "Send to many" at bounding box center [417, 47] width 234 height 40
click at [520, 10] on span "Petty cash" at bounding box center [507, 13] width 48 height 6
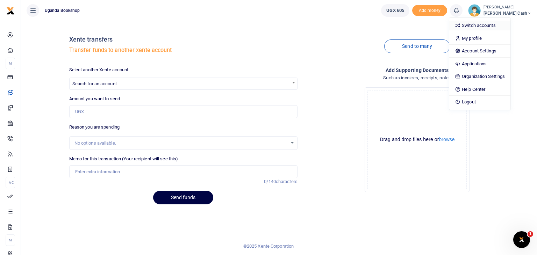
click at [498, 24] on link "Switch accounts" at bounding box center [479, 26] width 61 height 10
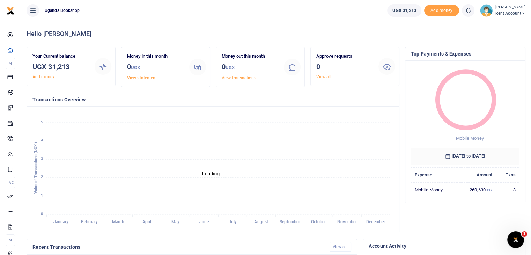
scroll to position [6, 6]
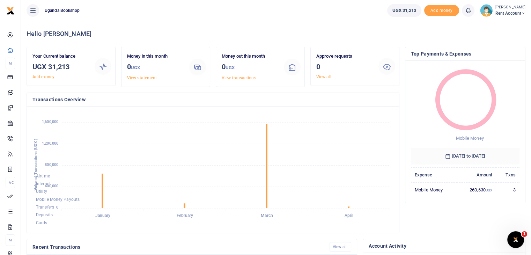
click at [511, 12] on span "Rent account" at bounding box center [511, 13] width 30 height 6
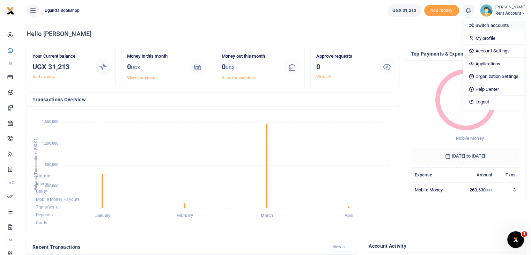
click at [494, 25] on link "Switch accounts" at bounding box center [493, 26] width 61 height 10
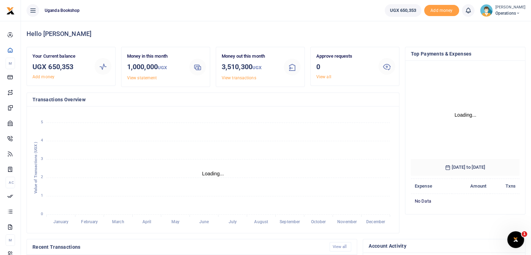
scroll to position [93, 103]
click at [517, 11] on span "Operations" at bounding box center [511, 13] width 30 height 6
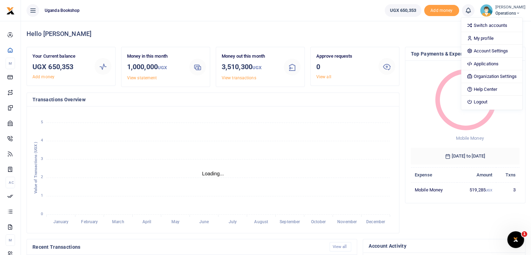
scroll to position [6, 6]
click at [499, 26] on link "Switch accounts" at bounding box center [491, 26] width 61 height 10
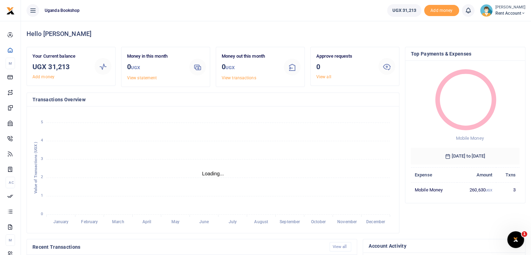
scroll to position [6, 6]
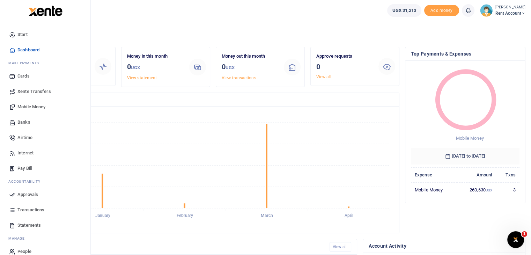
click at [39, 91] on span "Xente Transfers" at bounding box center [34, 91] width 34 height 7
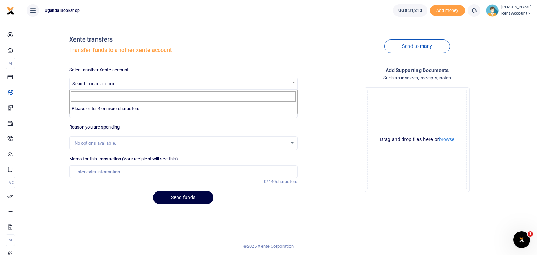
click at [98, 85] on span "Search for an account" at bounding box center [94, 83] width 44 height 5
type input "o"
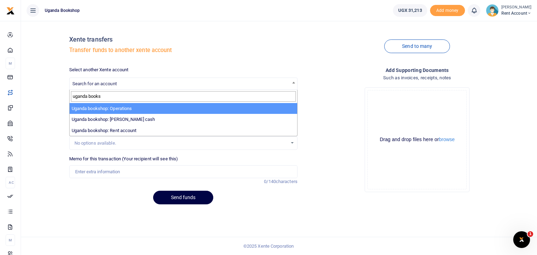
type input "uganda books"
select select "3685"
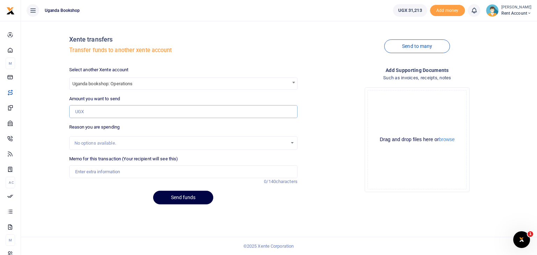
click at [101, 111] on input "Amount you want to send" at bounding box center [183, 111] width 228 height 13
type input "31,213"
click at [118, 171] on input "Memo for this transaction (Your recipient will see this)" at bounding box center [183, 171] width 228 height 13
type input "Transfer to operations account"
click at [191, 199] on button "Send funds" at bounding box center [183, 198] width 60 height 14
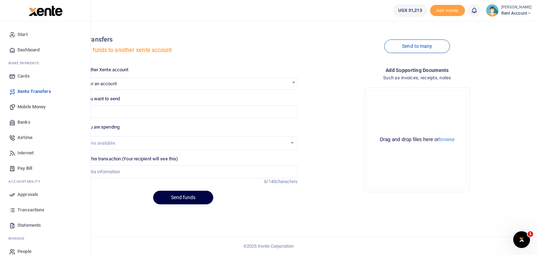
click at [25, 226] on span "Statements" at bounding box center [28, 225] width 23 height 7
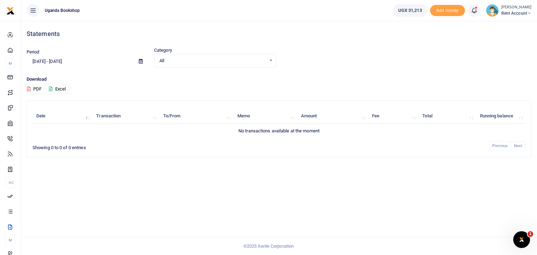
click at [141, 63] on icon at bounding box center [141, 61] width 4 height 5
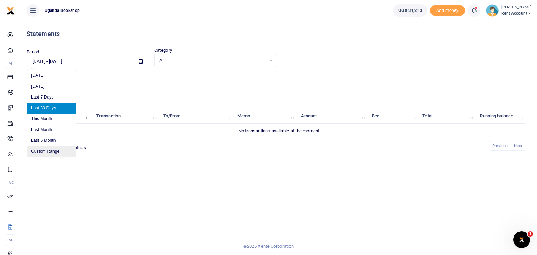
click at [67, 154] on li "Custom Range" at bounding box center [51, 151] width 49 height 11
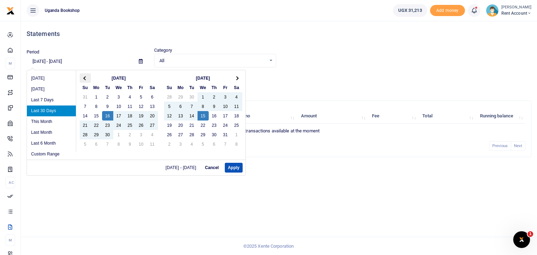
click at [82, 78] on th at bounding box center [85, 77] width 11 height 9
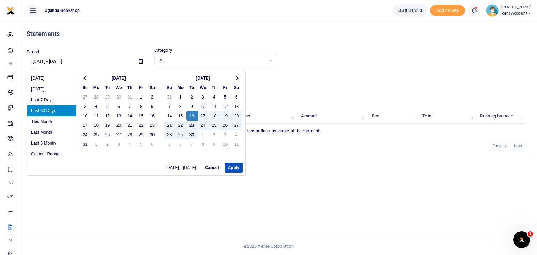
click at [82, 78] on th at bounding box center [85, 77] width 11 height 9
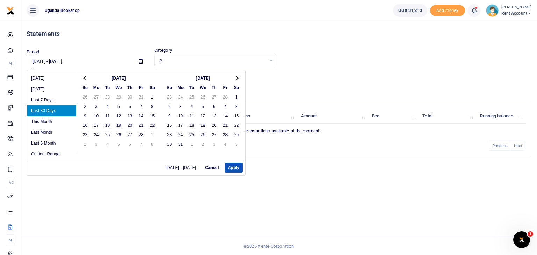
click at [82, 78] on th at bounding box center [85, 77] width 11 height 9
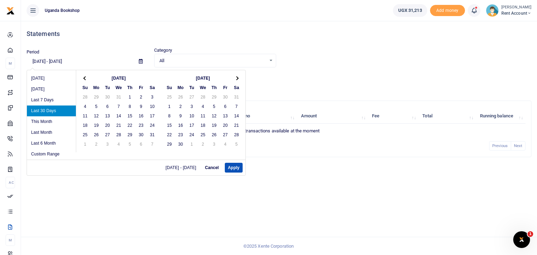
click at [82, 78] on th at bounding box center [85, 77] width 11 height 9
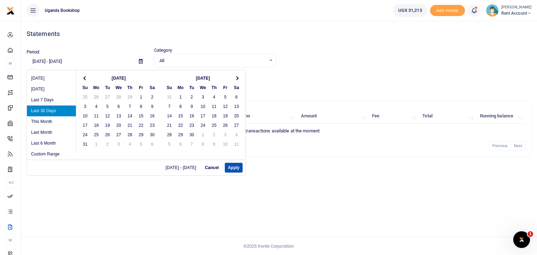
click at [82, 78] on th at bounding box center [85, 77] width 11 height 9
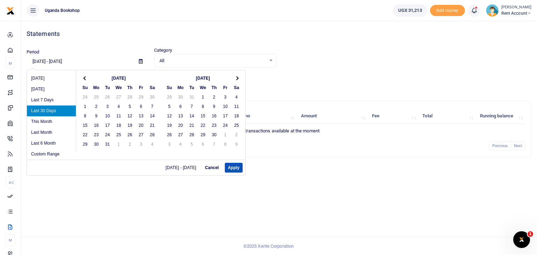
click at [82, 78] on th at bounding box center [85, 77] width 11 height 9
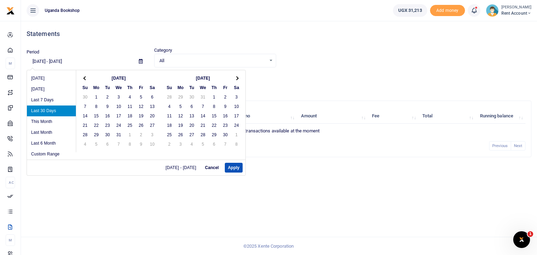
click at [82, 78] on th at bounding box center [85, 77] width 11 height 9
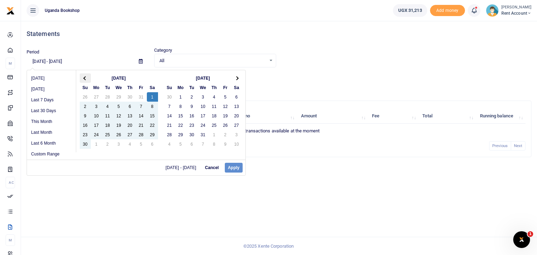
click at [84, 77] on span at bounding box center [85, 78] width 4 height 4
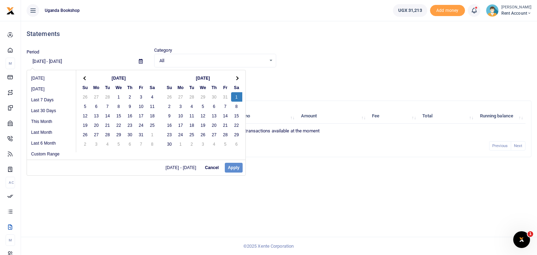
click at [84, 77] on span at bounding box center [85, 78] width 4 height 4
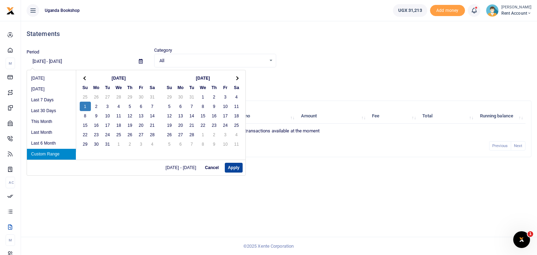
click at [234, 168] on button "Apply" at bounding box center [234, 168] width 18 height 10
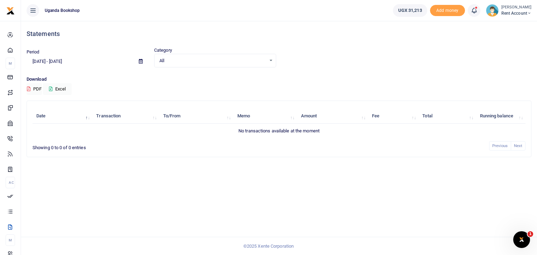
click at [141, 63] on icon at bounding box center [141, 61] width 4 height 5
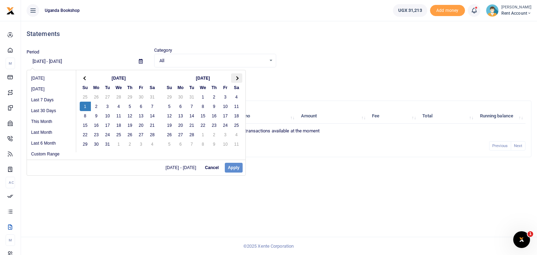
click at [237, 78] on span at bounding box center [236, 78] width 4 height 4
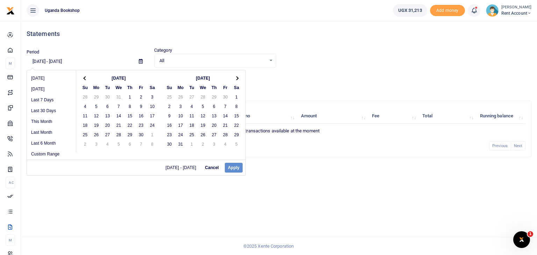
click at [237, 78] on span at bounding box center [236, 78] width 4 height 4
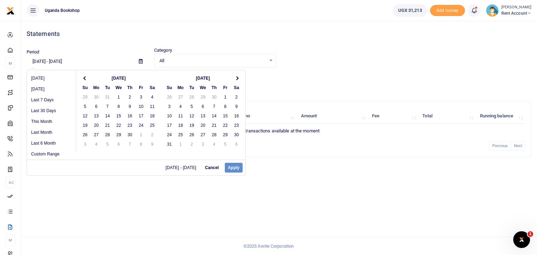
click at [237, 78] on span at bounding box center [236, 78] width 4 height 4
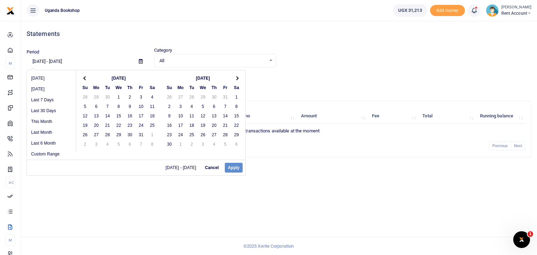
click at [237, 78] on span at bounding box center [236, 78] width 4 height 4
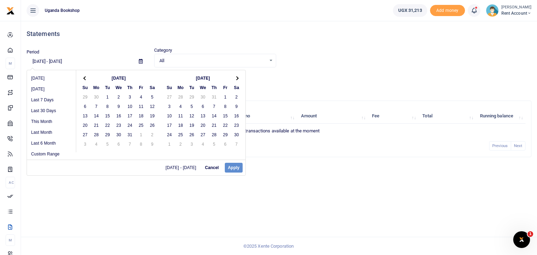
click at [237, 78] on span at bounding box center [236, 78] width 4 height 4
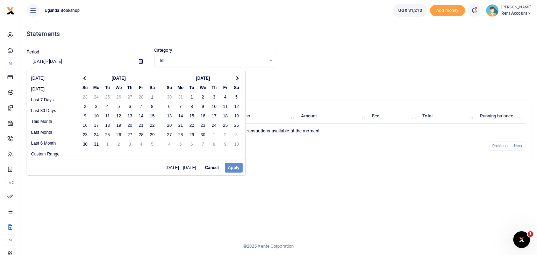
click at [237, 78] on span at bounding box center [236, 78] width 4 height 4
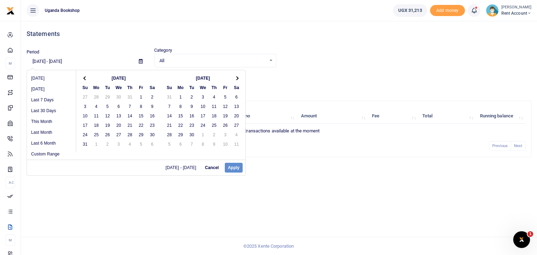
click at [237, 78] on span at bounding box center [236, 78] width 4 height 4
click at [84, 79] on span at bounding box center [85, 78] width 4 height 4
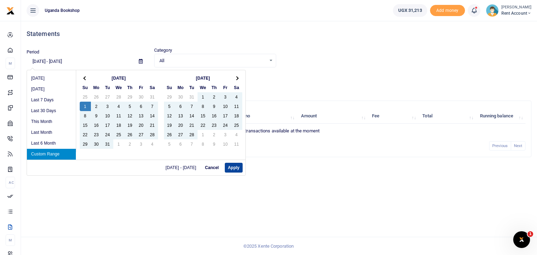
click at [231, 168] on button "Apply" at bounding box center [234, 168] width 18 height 10
type input "01/01/2023 - 10/15/2025"
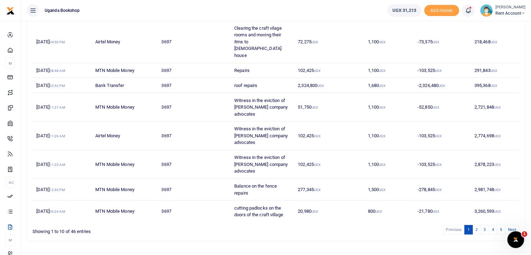
scroll to position [147, 0]
click at [475, 225] on link "2" at bounding box center [477, 229] width 8 height 9
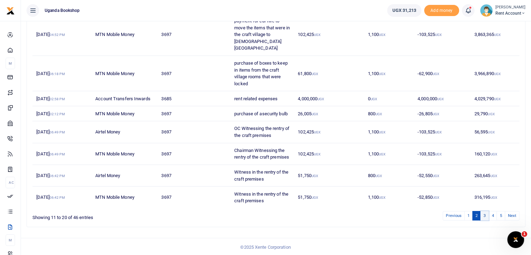
click at [483, 215] on link "3" at bounding box center [485, 215] width 8 height 9
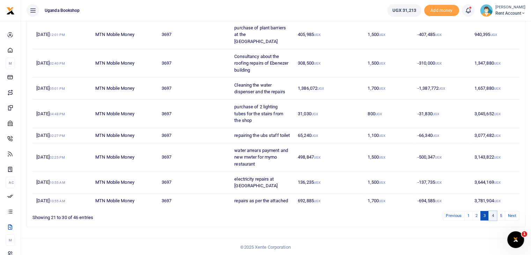
click at [495, 216] on link "4" at bounding box center [493, 215] width 8 height 9
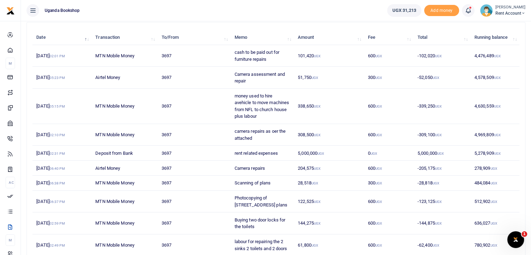
scroll to position [0, 0]
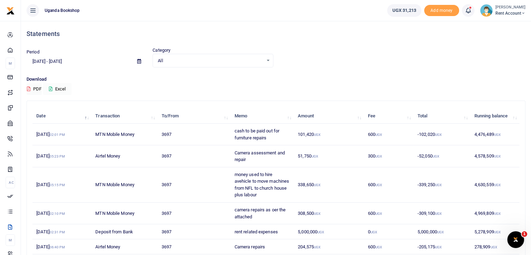
click at [59, 90] on button "Excel" at bounding box center [57, 89] width 29 height 12
click at [519, 16] on span "Rent account" at bounding box center [511, 13] width 30 height 6
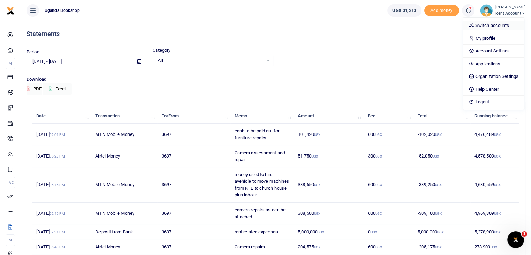
click at [490, 26] on link "Switch accounts" at bounding box center [493, 26] width 61 height 10
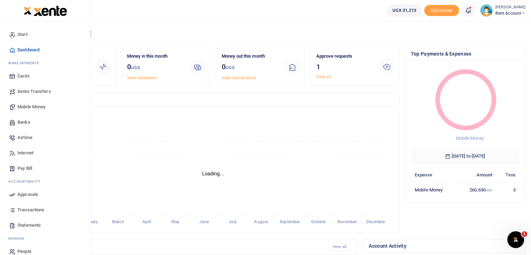
scroll to position [6, 6]
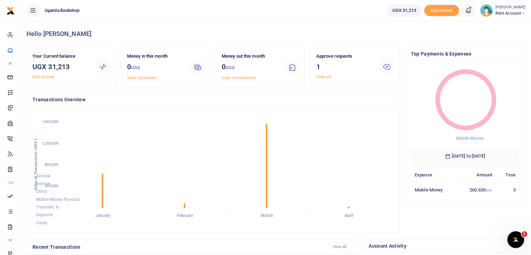
click at [510, 10] on span "Rent account" at bounding box center [511, 13] width 30 height 6
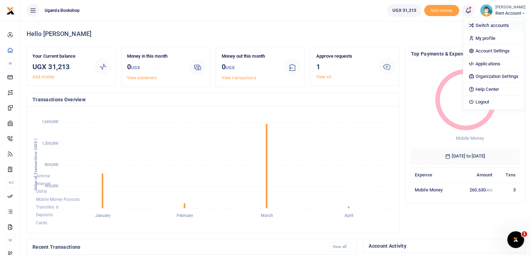
click at [492, 27] on link "Switch accounts" at bounding box center [493, 26] width 61 height 10
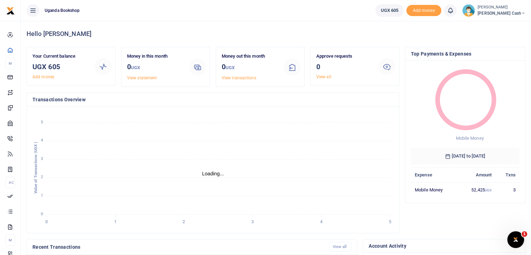
scroll to position [6, 6]
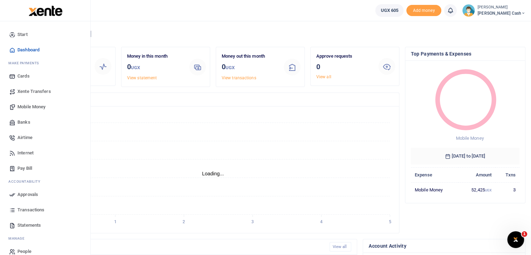
click at [31, 92] on span "Xente Transfers" at bounding box center [34, 91] width 34 height 7
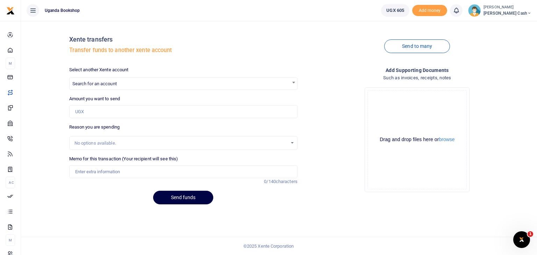
click at [109, 84] on span "Search for an account" at bounding box center [94, 83] width 44 height 5
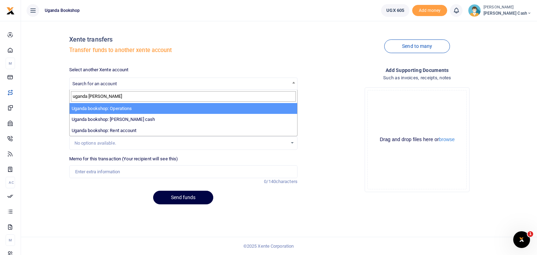
type input "uganda booksh"
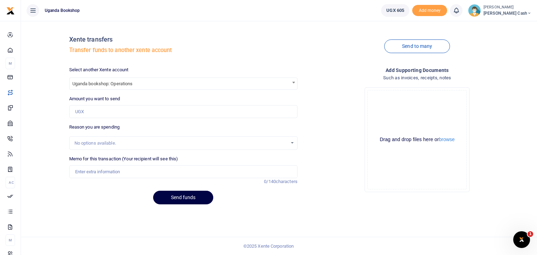
select select "3685"
click at [117, 112] on input "Amount you want to send" at bounding box center [183, 111] width 228 height 13
type input "605"
click at [100, 169] on input "Memo for this transaction (Your recipient will see this)" at bounding box center [183, 171] width 228 height 13
type input "Transfer to operations account"
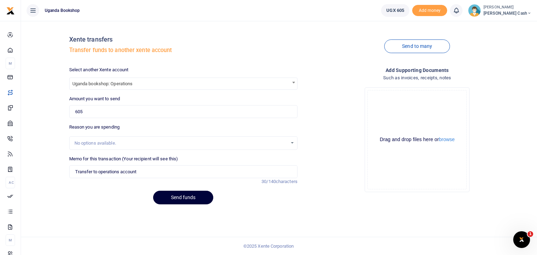
click at [187, 199] on button "Send funds" at bounding box center [183, 198] width 60 height 14
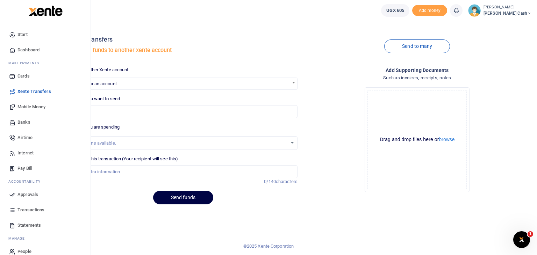
click at [31, 195] on span "Approvals" at bounding box center [27, 194] width 21 height 7
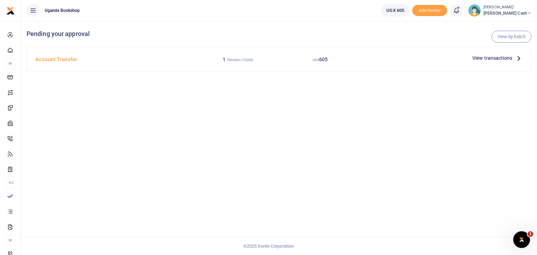
click at [502, 60] on span "View transactions" at bounding box center [492, 58] width 40 height 8
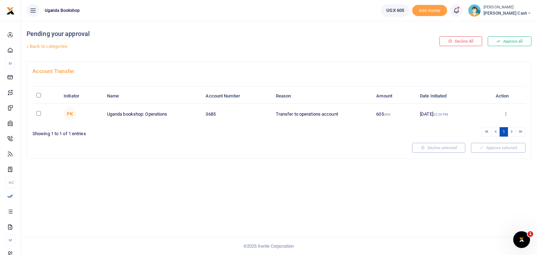
click at [506, 116] on div "Approve Decline Details" at bounding box center [505, 114] width 32 height 7
click at [504, 115] on icon at bounding box center [505, 113] width 5 height 5
click at [470, 126] on link "Approve" at bounding box center [479, 125] width 55 height 10
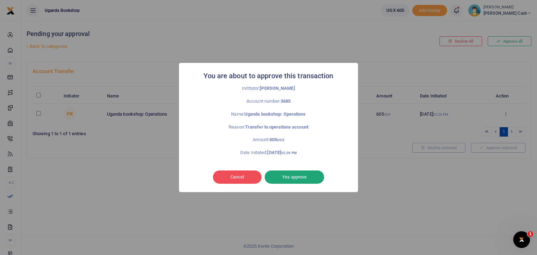
click at [282, 181] on button "Yes approve" at bounding box center [293, 176] width 59 height 13
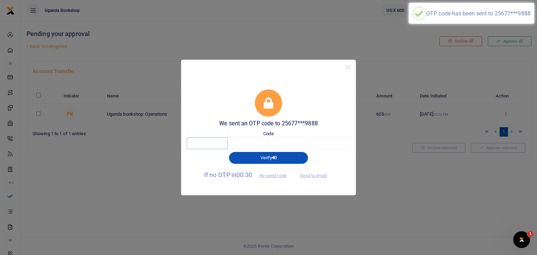
click at [211, 143] on input "text" at bounding box center [207, 143] width 41 height 12
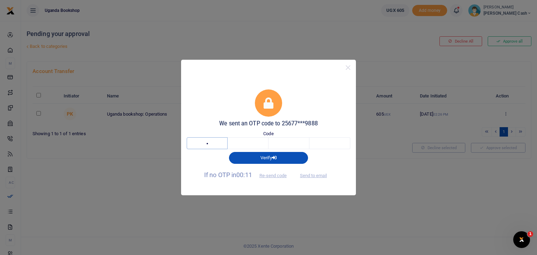
type input "4"
type input "1"
type input "5"
type input "7"
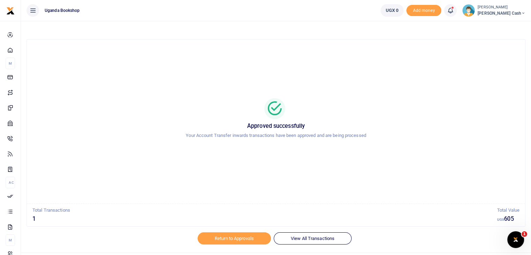
click at [511, 8] on small "[PERSON_NAME]" at bounding box center [502, 8] width 48 height 6
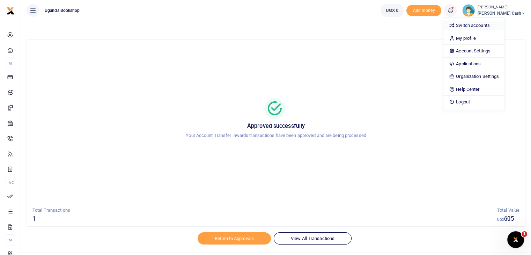
click at [489, 24] on link "Switch accounts" at bounding box center [474, 26] width 61 height 10
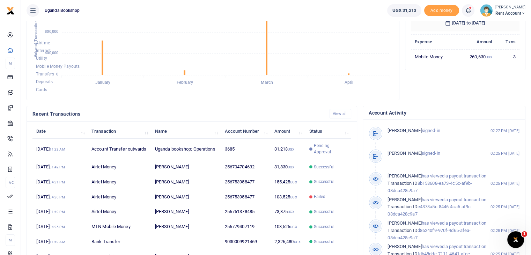
scroll to position [134, 0]
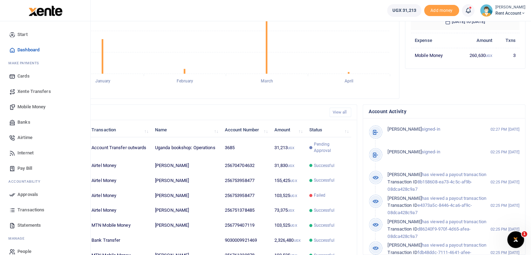
click at [25, 192] on span "Approvals" at bounding box center [27, 194] width 21 height 7
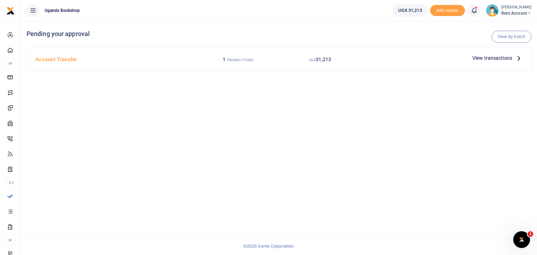
click at [499, 58] on span "View transactions" at bounding box center [492, 58] width 40 height 8
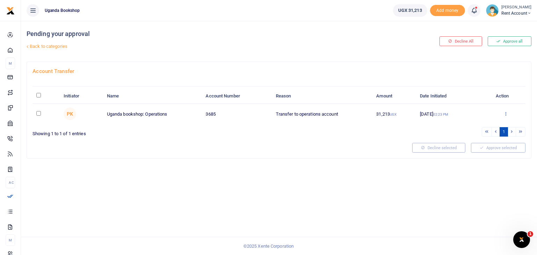
click at [505, 115] on icon at bounding box center [505, 113] width 5 height 5
click at [476, 125] on link "Approve" at bounding box center [479, 125] width 55 height 10
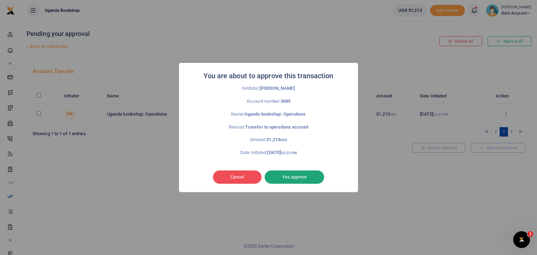
click at [286, 177] on button "Yes approve" at bounding box center [293, 176] width 59 height 13
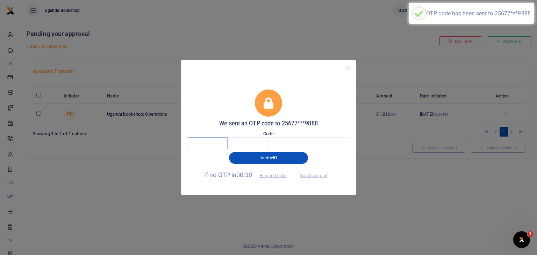
click at [205, 144] on input "text" at bounding box center [207, 143] width 41 height 12
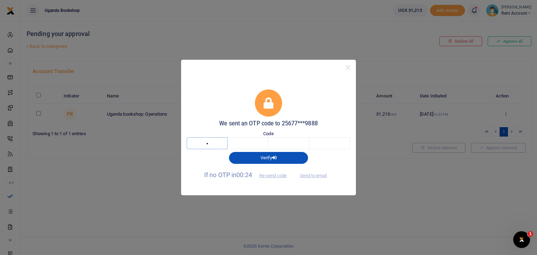
type input "4"
type input "3"
type input "1"
type input "3"
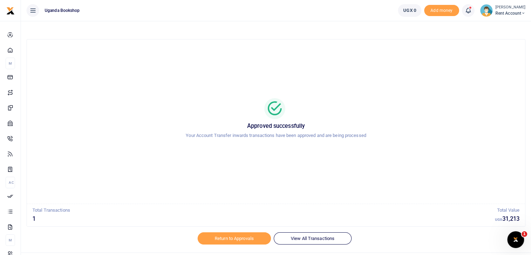
click at [511, 7] on small "[PERSON_NAME]" at bounding box center [511, 8] width 30 height 6
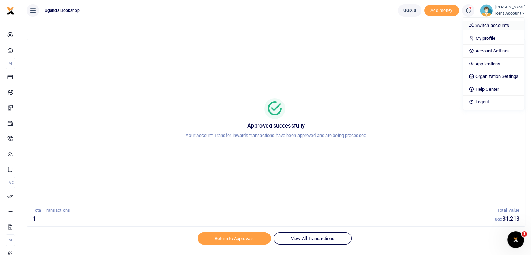
click at [506, 24] on link "Switch accounts" at bounding box center [493, 26] width 61 height 10
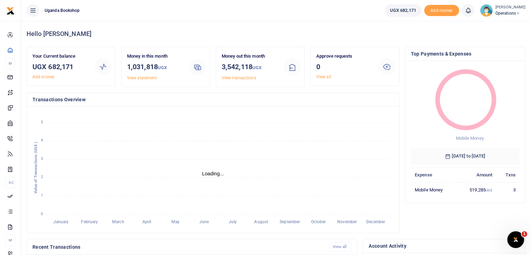
scroll to position [6, 6]
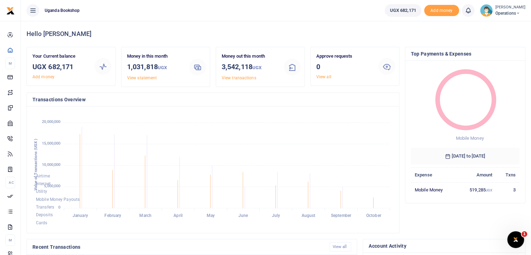
click at [505, 13] on span "Operations" at bounding box center [511, 13] width 30 height 6
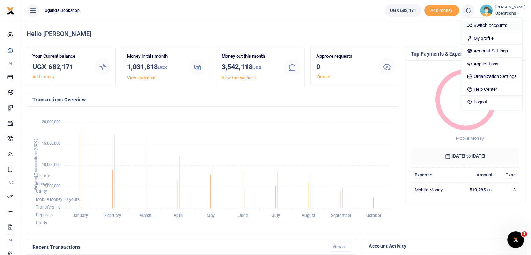
click at [490, 26] on link "Switch accounts" at bounding box center [491, 26] width 61 height 10
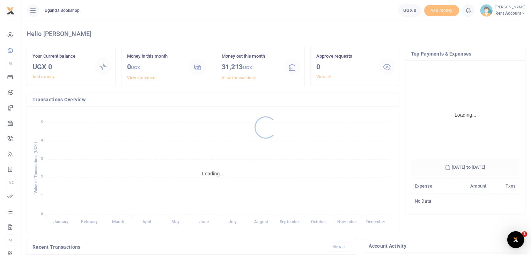
click at [509, 10] on div at bounding box center [265, 127] width 531 height 255
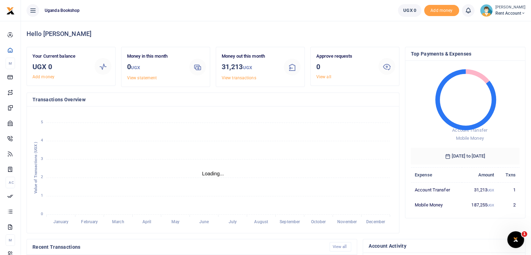
scroll to position [6, 6]
click at [515, 11] on span "Rent account" at bounding box center [511, 13] width 30 height 6
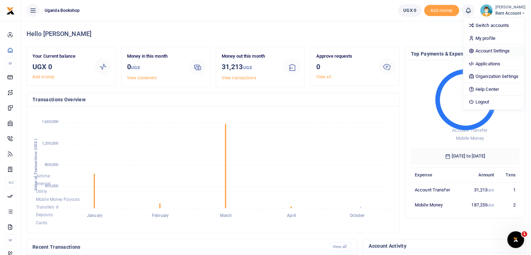
click at [485, 51] on link "Account Settings" at bounding box center [493, 51] width 61 height 10
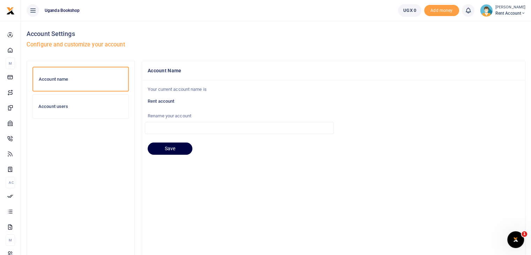
click at [50, 110] on div "Account users" at bounding box center [81, 107] width 96 height 24
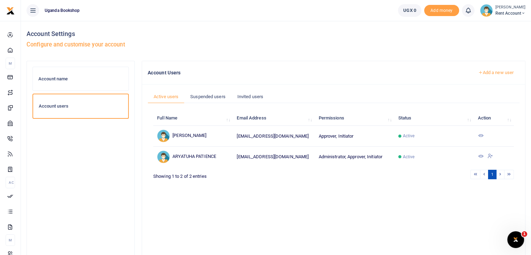
click at [484, 155] on td at bounding box center [494, 157] width 40 height 20
click at [493, 155] on icon at bounding box center [491, 156] width 6 height 6
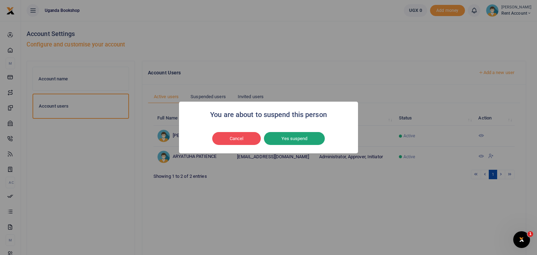
click at [300, 139] on button "Yes suspend" at bounding box center [294, 138] width 61 height 13
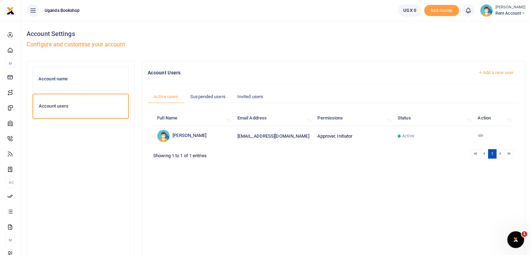
click at [516, 11] on span "Rent account" at bounding box center [511, 13] width 30 height 6
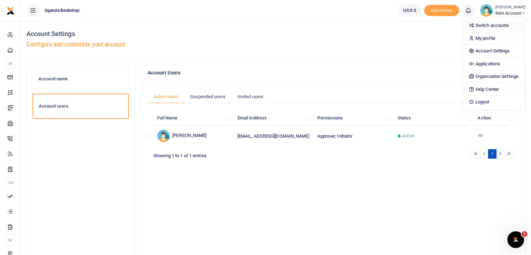
click at [495, 25] on link "Switch accounts" at bounding box center [493, 26] width 61 height 10
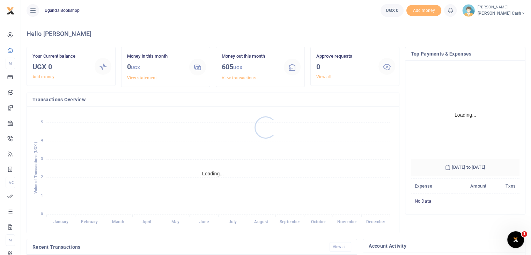
click at [518, 6] on div at bounding box center [265, 127] width 531 height 255
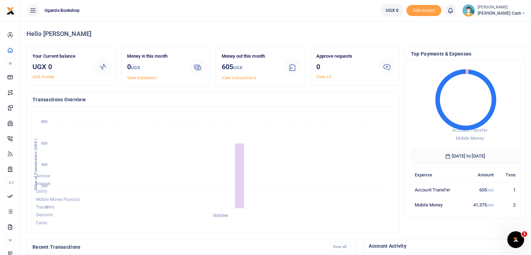
scroll to position [6, 6]
click at [514, 13] on span "[PERSON_NAME] cash" at bounding box center [502, 13] width 48 height 6
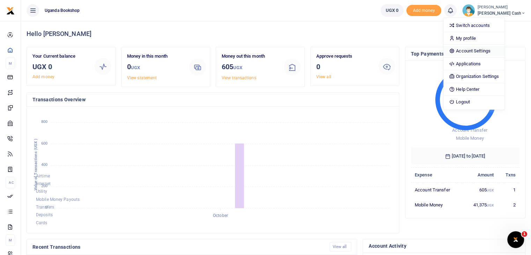
click at [496, 49] on link "Account Settings" at bounding box center [474, 51] width 61 height 10
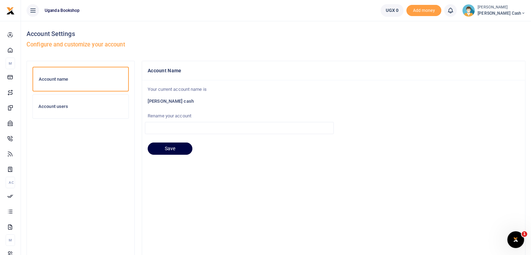
click at [64, 108] on h6 "Account users" at bounding box center [80, 107] width 85 height 6
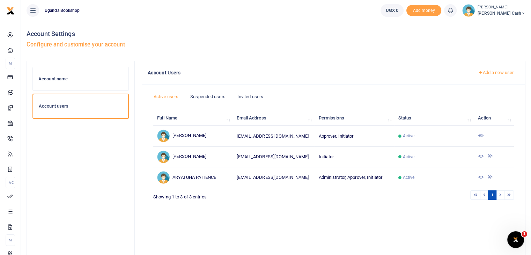
click at [293, 160] on td "[EMAIL_ADDRESS][DOMAIN_NAME]" at bounding box center [274, 157] width 82 height 21
click at [482, 159] on icon at bounding box center [481, 156] width 6 height 6
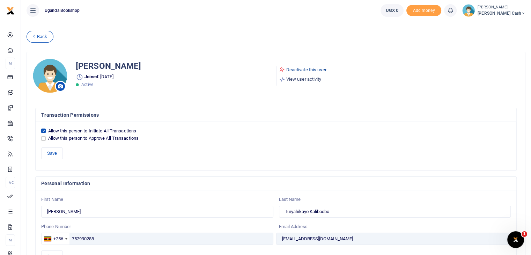
click at [297, 69] on link "Deactivate this user" at bounding box center [302, 69] width 47 height 7
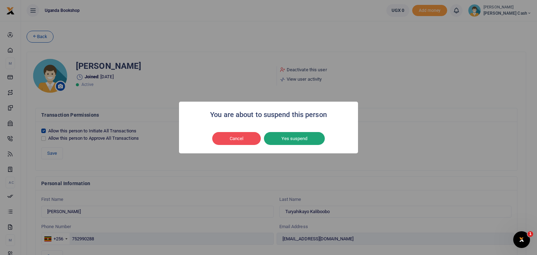
click at [292, 136] on button "Yes suspend" at bounding box center [294, 138] width 61 height 13
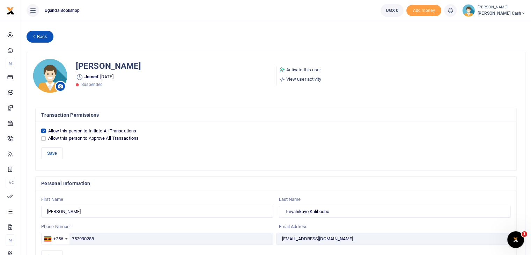
click at [43, 40] on link "Back" at bounding box center [40, 37] width 27 height 12
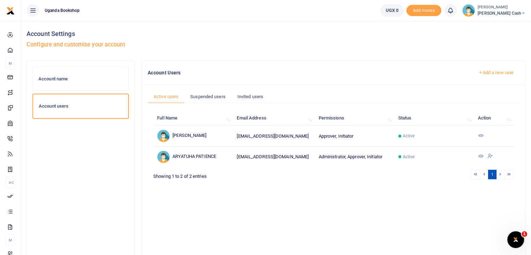
click at [483, 156] on icon at bounding box center [481, 156] width 6 height 6
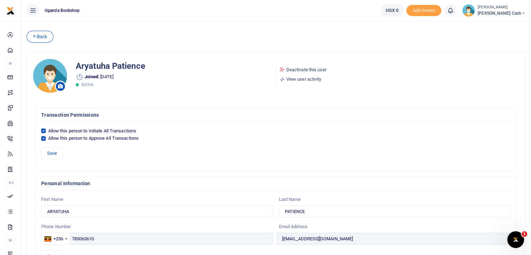
click at [43, 127] on div "Allow this person to Initiate All Transactions" at bounding box center [276, 130] width 470 height 7
click at [43, 132] on input "Allow this person to Initiate All Transactions" at bounding box center [43, 131] width 5 height 5
checkbox input "false"
click at [43, 139] on input "Allow this person to Approve All Transactions" at bounding box center [43, 138] width 5 height 5
checkbox input "false"
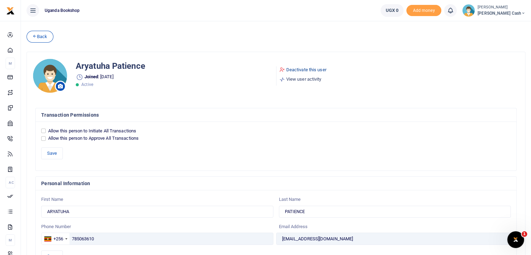
click at [305, 69] on link "Deactivate this user" at bounding box center [302, 69] width 47 height 7
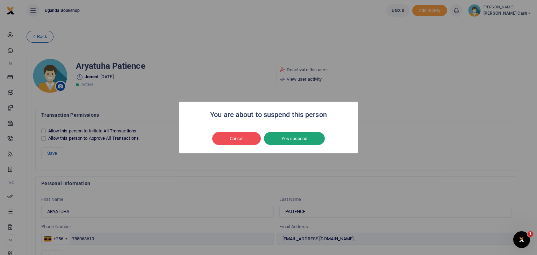
click at [301, 139] on button "Yes suspend" at bounding box center [294, 138] width 61 height 13
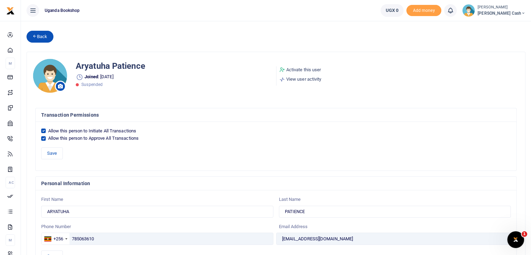
click at [39, 36] on link "Back" at bounding box center [40, 37] width 27 height 12
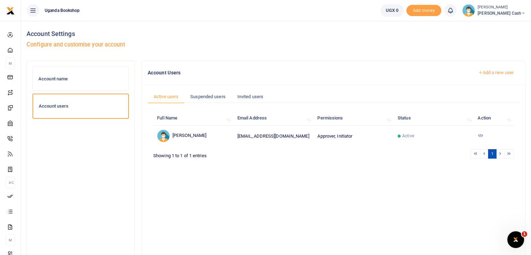
click at [524, 16] on span "[PERSON_NAME] cash" at bounding box center [502, 13] width 48 height 6
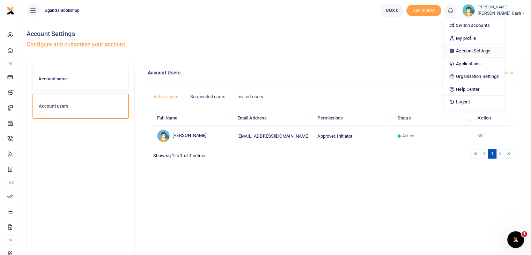
click at [499, 48] on link "Account Settings" at bounding box center [474, 51] width 61 height 10
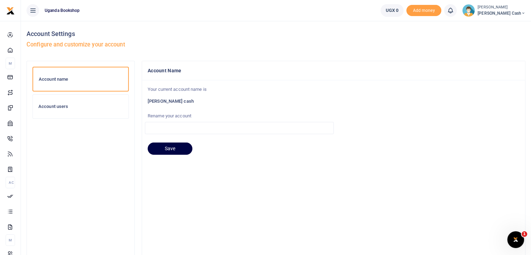
click at [521, 13] on icon at bounding box center [523, 13] width 4 height 5
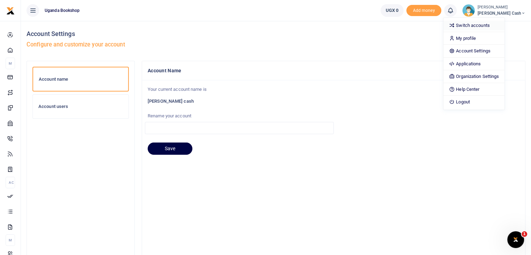
click at [490, 25] on link "Switch accounts" at bounding box center [474, 26] width 61 height 10
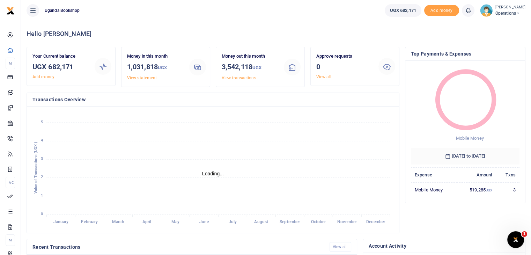
scroll to position [6, 6]
click at [506, 14] on span "Operations" at bounding box center [511, 13] width 30 height 6
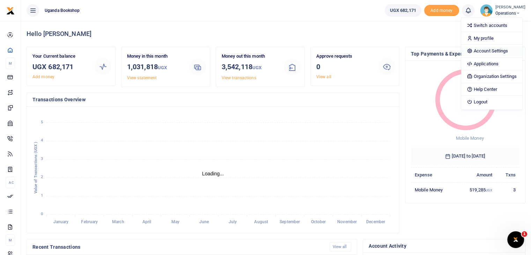
click at [493, 51] on link "Account Settings" at bounding box center [491, 51] width 61 height 10
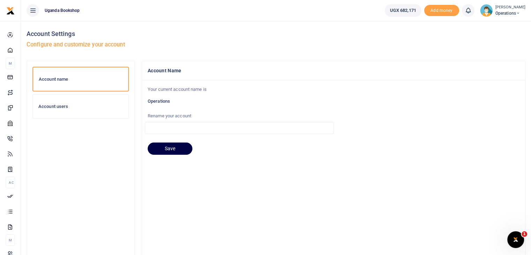
click at [64, 105] on h6 "Account users" at bounding box center [80, 107] width 85 height 6
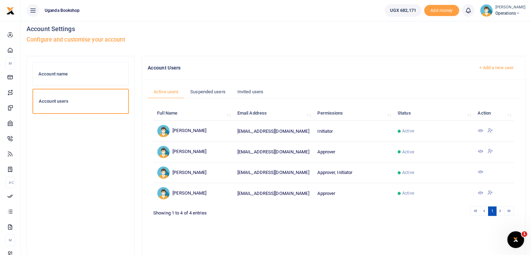
scroll to position [5, 0]
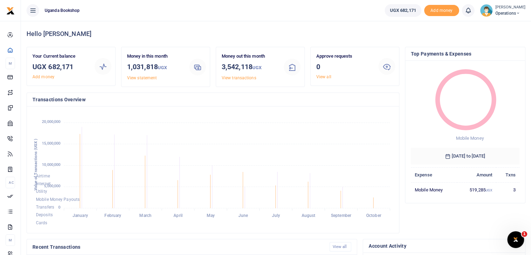
click at [509, 17] on ul "UGX 682,171 Add money Notifications 0 You have no new notification Mark all as …" at bounding box center [455, 10] width 152 height 21
click at [510, 12] on span "Operations" at bounding box center [511, 13] width 30 height 6
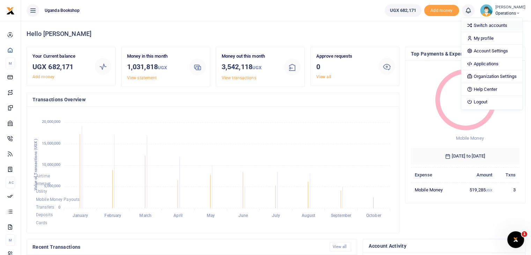
click at [491, 27] on link "Switch accounts" at bounding box center [491, 26] width 61 height 10
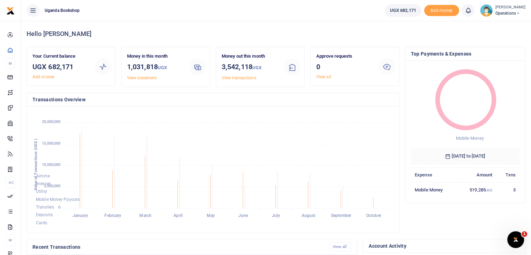
click at [513, 12] on span "Operations" at bounding box center [511, 13] width 30 height 6
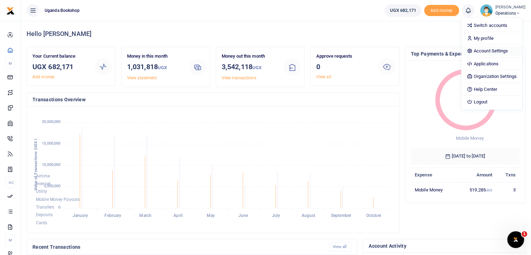
click at [493, 50] on link "Account Settings" at bounding box center [491, 51] width 61 height 10
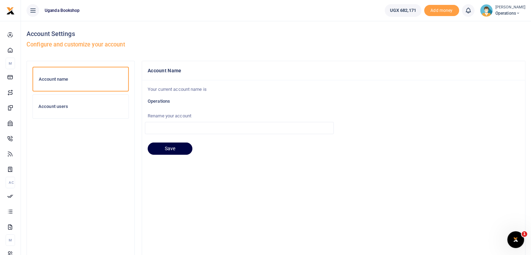
click at [58, 107] on h6 "Account users" at bounding box center [80, 107] width 85 height 6
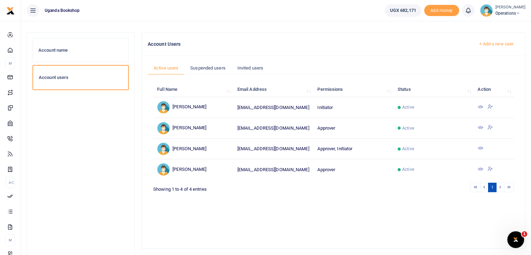
scroll to position [29, 0]
click at [497, 43] on link "Add a new user" at bounding box center [496, 43] width 48 height 12
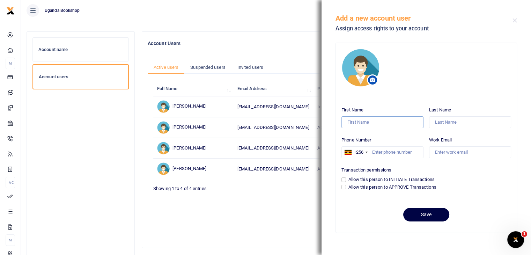
click at [373, 119] on input "First Name" at bounding box center [383, 122] width 82 height 12
type input "Yvone"
click at [440, 125] on input "Last Name" at bounding box center [470, 122] width 82 height 12
type input "Kaliboobo"
click at [380, 153] on input "Phone Number" at bounding box center [383, 152] width 82 height 12
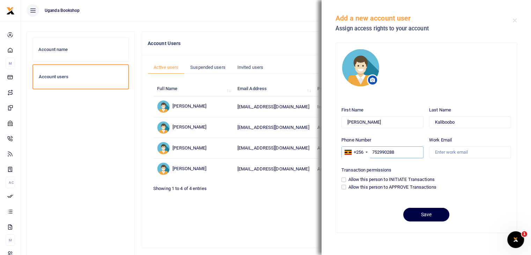
type input "752990288"
click at [455, 153] on input "Work Email" at bounding box center [470, 152] width 82 height 12
type input "ykaliboobo@@ugandabookshop.com"
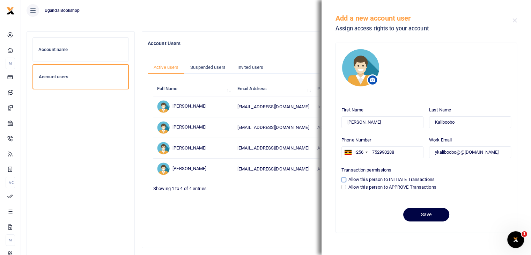
click at [344, 178] on input "Allow this person to INITIATE Transactions" at bounding box center [344, 179] width 5 height 5
checkbox input "true"
click at [422, 214] on button "Save" at bounding box center [426, 215] width 46 height 14
click at [506, 151] on input "ykaliboobo@@ugandabookshop.com" at bounding box center [470, 152] width 82 height 12
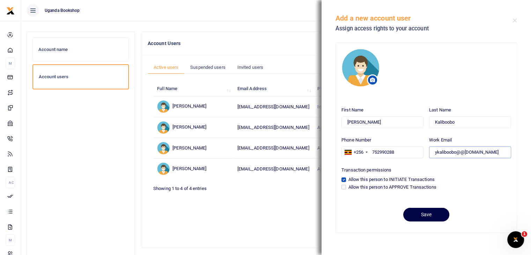
click at [455, 153] on input "ykaliboobo@@ugandabookshop.com" at bounding box center [470, 152] width 82 height 12
type input "[EMAIL_ADDRESS][DOMAIN_NAME]"
click at [413, 212] on button "Save" at bounding box center [426, 215] width 46 height 14
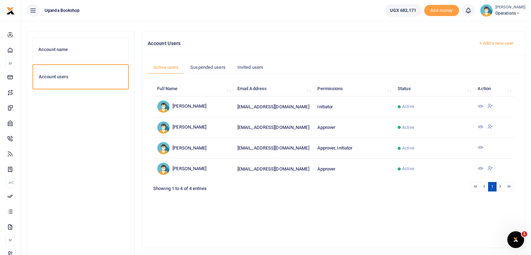
click at [491, 107] on icon at bounding box center [491, 106] width 6 height 6
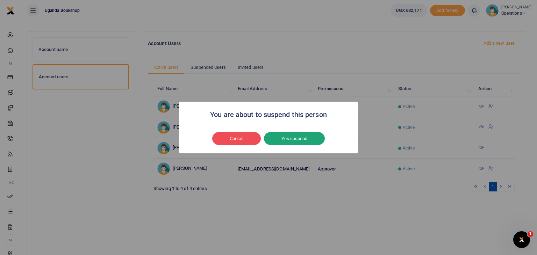
click at [300, 141] on button "Yes suspend" at bounding box center [294, 138] width 61 height 13
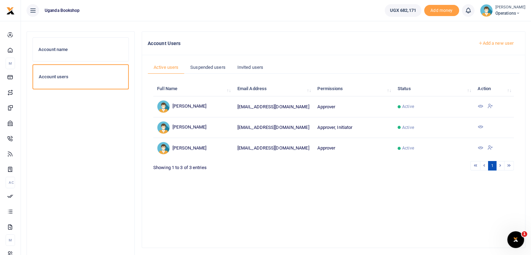
click at [491, 44] on link "Add a new user" at bounding box center [496, 43] width 48 height 12
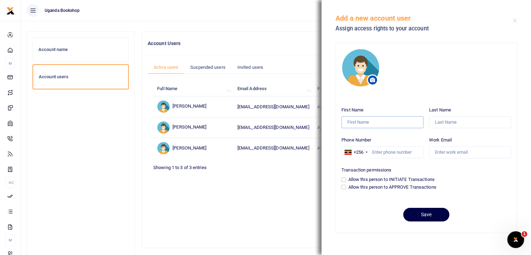
click at [361, 123] on input "First Name" at bounding box center [383, 122] width 82 height 12
type input "L"
type input "Robert"
click at [446, 121] on input "Last Name" at bounding box center [470, 122] width 82 height 12
type input "Wabomba"
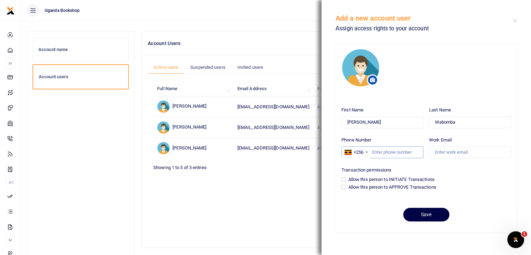
click at [387, 154] on input "Phone Number" at bounding box center [383, 152] width 82 height 12
type input "779393114"
click at [453, 151] on input "Work Email" at bounding box center [470, 152] width 82 height 12
type input "[EMAIL_ADDRESS][DOMAIN_NAME]"
click at [344, 189] on div "Allow this person to APPROVE Transactions" at bounding box center [427, 187] width 170 height 7
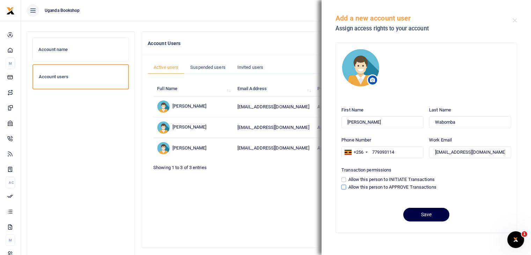
click at [344, 185] on input "Allow this person to APPROVE Transactions" at bounding box center [344, 187] width 5 height 5
checkbox input "true"
click at [426, 216] on button "Save" at bounding box center [426, 215] width 46 height 14
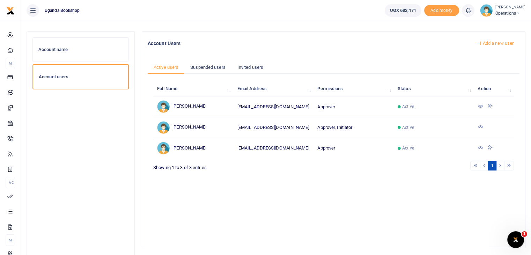
click at [490, 105] on icon at bounding box center [491, 106] width 6 height 6
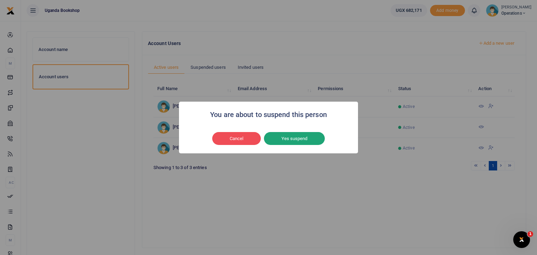
click at [308, 139] on button "Yes suspend" at bounding box center [294, 138] width 61 height 13
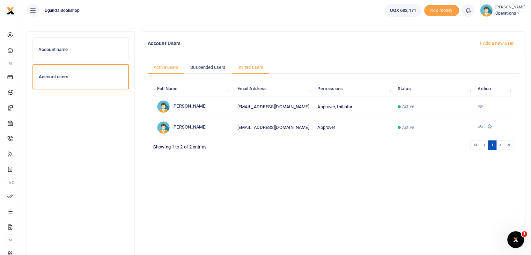
click at [245, 66] on link "Invited users" at bounding box center [251, 67] width 38 height 13
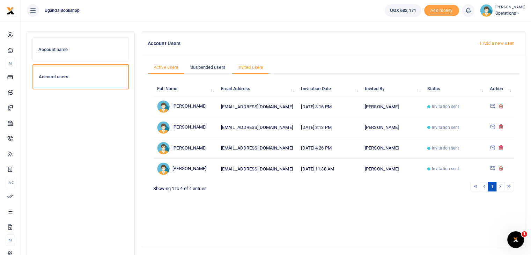
click at [167, 67] on link "Active users" at bounding box center [166, 67] width 37 height 13
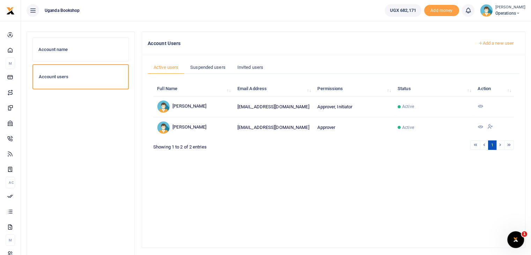
click at [490, 41] on link "Add a new user" at bounding box center [496, 43] width 48 height 12
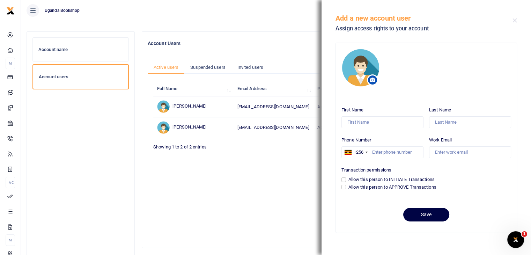
click at [272, 193] on div "Full Name Email Address Permissions Status Action [PERSON_NAME] [EMAIL_ADDRESS]…" at bounding box center [333, 157] width 361 height 157
click at [272, 193] on div "Full Name Email Address Permissions Status Action Pamela Kalembe pkalembe@cchcl…" at bounding box center [333, 157] width 361 height 157
click at [120, 202] on div "Account name Account users" at bounding box center [80, 143] width 96 height 213
click at [116, 177] on div "Account name Account users" at bounding box center [80, 143] width 96 height 213
click at [515, 21] on button "Close" at bounding box center [515, 20] width 5 height 5
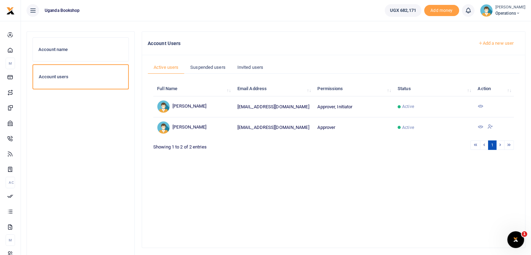
click at [491, 44] on link "Add a new user" at bounding box center [496, 43] width 48 height 12
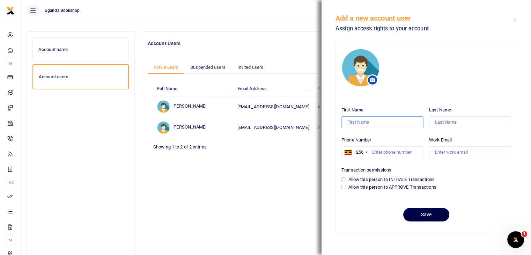
click at [381, 123] on input "First Name" at bounding box center [383, 122] width 82 height 12
type input "Jasper"
click at [443, 125] on input "Last Name" at bounding box center [470, 122] width 82 height 12
type input "Tumuhimbise"
click at [407, 147] on input "Phone Number" at bounding box center [383, 152] width 82 height 12
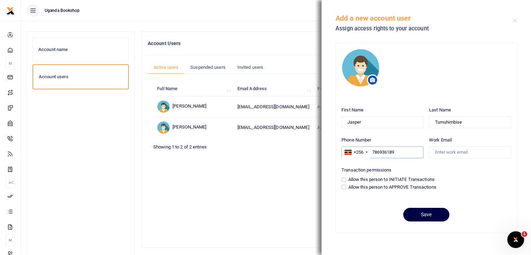
type input "786936189"
click at [449, 156] on input "Work Email" at bounding box center [470, 152] width 82 height 12
type input "jtumuhimbise@cchcl.com"
click at [345, 188] on input "Allow this person to APPROVE Transactions" at bounding box center [344, 187] width 5 height 5
checkbox input "true"
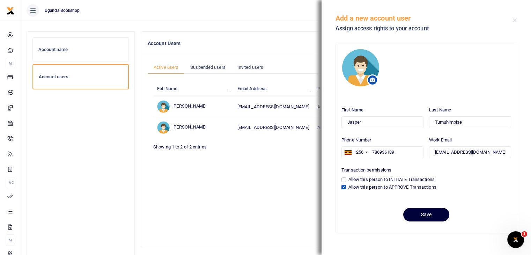
click at [417, 214] on button "Save" at bounding box center [426, 215] width 46 height 14
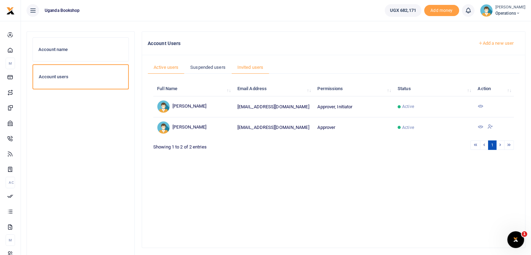
click at [249, 66] on link "Invited users" at bounding box center [251, 67] width 38 height 13
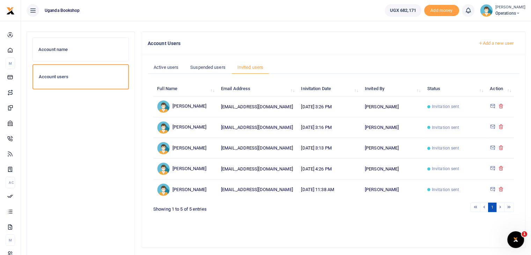
click at [64, 51] on h6 "Account name" at bounding box center [80, 50] width 85 height 6
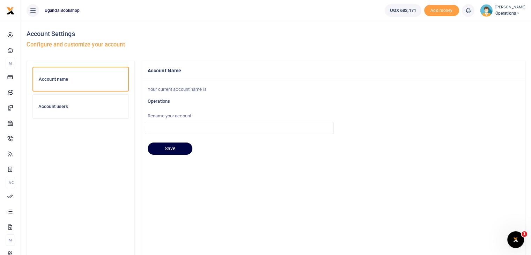
click at [508, 10] on small "[PERSON_NAME]" at bounding box center [511, 8] width 30 height 6
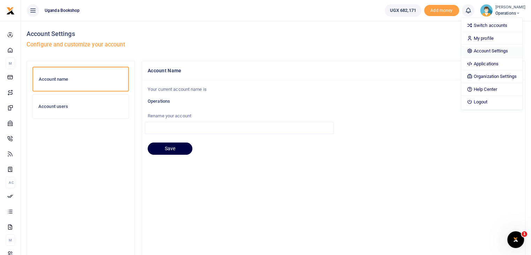
click at [489, 50] on link "Account Settings" at bounding box center [491, 51] width 61 height 10
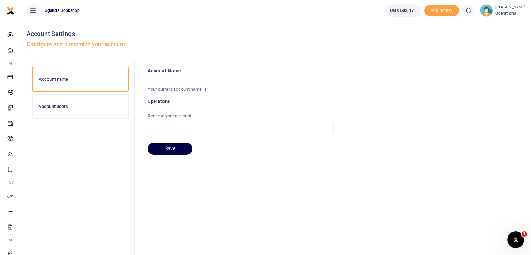
click at [509, 17] on ul "UGX 682,171 Add money Notifications 0 You have no new notification Mark all as …" at bounding box center [455, 10] width 152 height 21
click at [512, 10] on small "[PERSON_NAME]" at bounding box center [511, 8] width 30 height 6
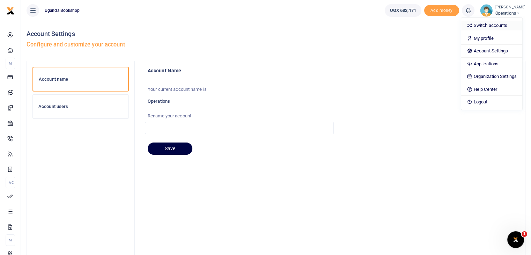
click at [501, 26] on link "Switch accounts" at bounding box center [491, 26] width 61 height 10
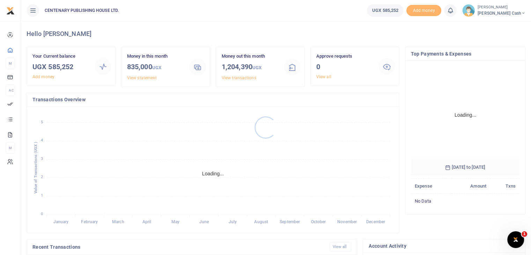
click at [514, 12] on div at bounding box center [265, 127] width 531 height 255
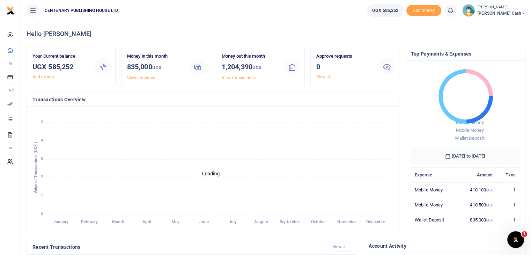
scroll to position [6, 6]
click at [514, 12] on span "[PERSON_NAME] Cash" at bounding box center [502, 13] width 48 height 6
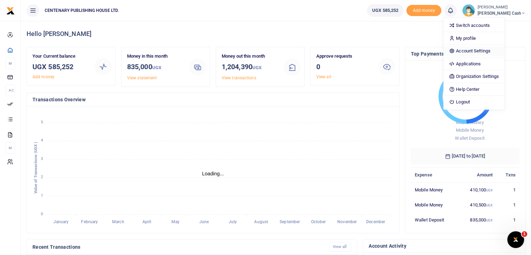
click at [495, 51] on link "Account Settings" at bounding box center [474, 51] width 61 height 10
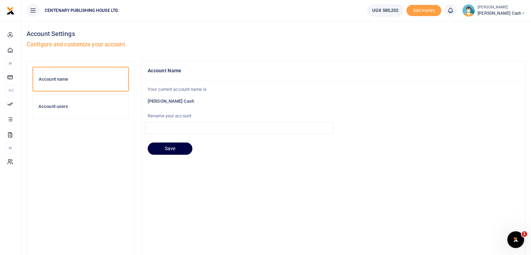
click at [51, 107] on h6 "Account users" at bounding box center [80, 107] width 85 height 6
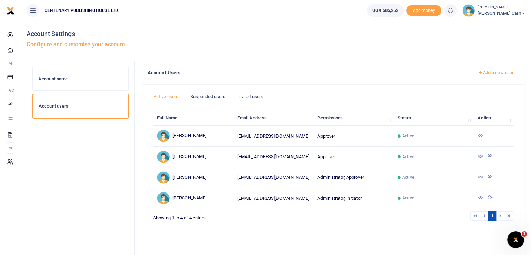
click at [491, 156] on icon at bounding box center [491, 156] width 6 height 6
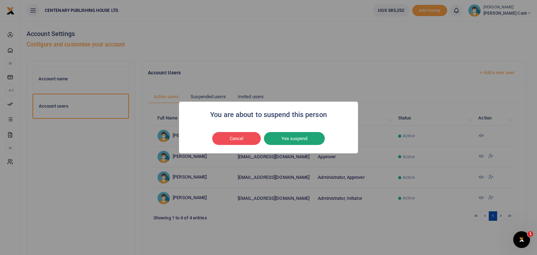
click at [297, 141] on button "Yes suspend" at bounding box center [294, 138] width 61 height 13
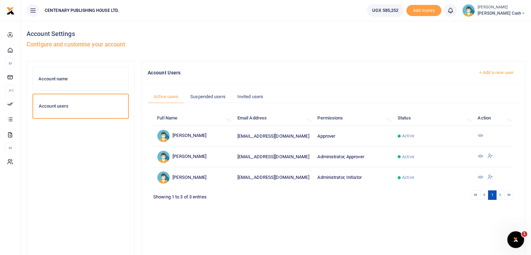
click at [488, 74] on link "Add a new user" at bounding box center [496, 73] width 48 height 12
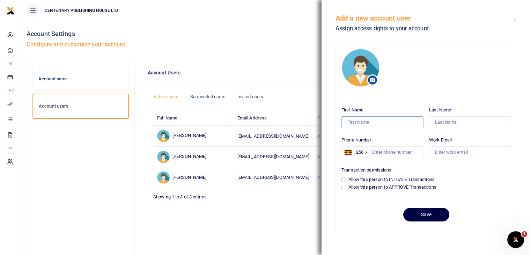
click at [373, 122] on input "First Name" at bounding box center [383, 122] width 82 height 12
type input "Pamela"
click at [454, 124] on input "Last Name" at bounding box center [470, 122] width 82 height 12
type input "Kalembe"
click at [390, 151] on input "Phone Number" at bounding box center [383, 152] width 82 height 12
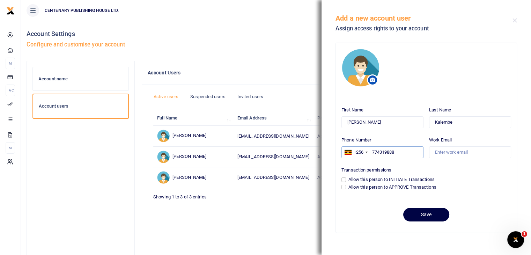
type input "774319888"
click at [458, 153] on input "Work Email" at bounding box center [470, 152] width 82 height 12
type input "pkalembe@cchcl.com"
click at [344, 188] on input "Allow this person to APPROVE Transactions" at bounding box center [344, 187] width 5 height 5
checkbox input "true"
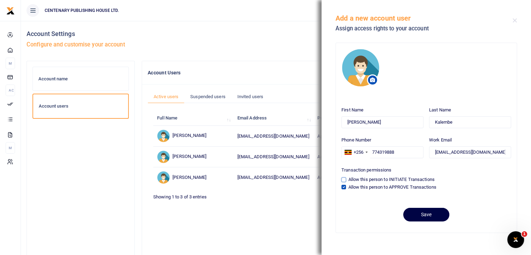
click at [344, 179] on input "Allow this person to INITIATE Transactions" at bounding box center [344, 179] width 5 height 5
checkbox input "true"
click at [428, 217] on button "Save" at bounding box center [426, 215] width 46 height 14
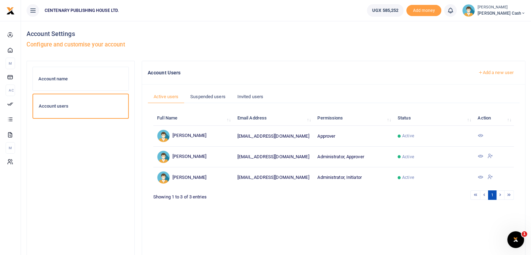
click at [488, 70] on link "Add a new user" at bounding box center [496, 73] width 48 height 12
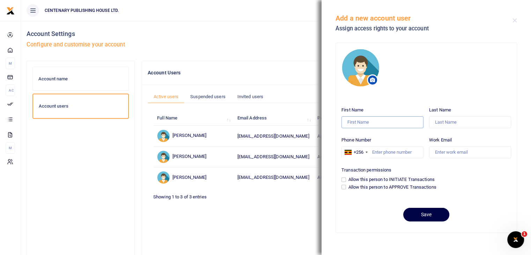
click at [351, 122] on input "First Name" at bounding box center [383, 122] width 82 height 12
type input "Jasper"
click at [439, 124] on input "Last Name" at bounding box center [470, 122] width 82 height 12
type input "Tumuhimbise"
click at [391, 151] on input "Phone Number" at bounding box center [383, 152] width 82 height 12
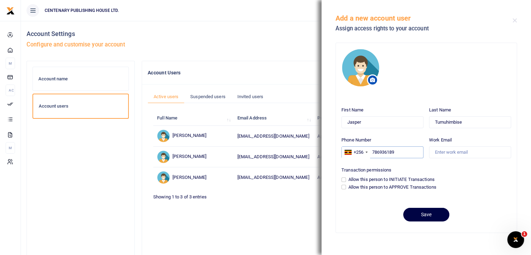
type input "786936189"
click at [447, 155] on input "Work Email" at bounding box center [470, 152] width 82 height 12
type input "jtumuhimbise@cchcl.com"
click at [345, 186] on input "Allow this person to APPROVE Transactions" at bounding box center [344, 187] width 5 height 5
checkbox input "true"
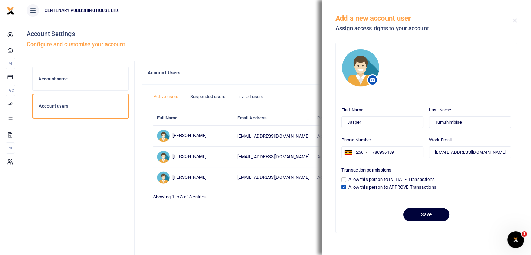
click at [423, 213] on button "Save" at bounding box center [426, 215] width 46 height 14
